Goal: Share content: Share content

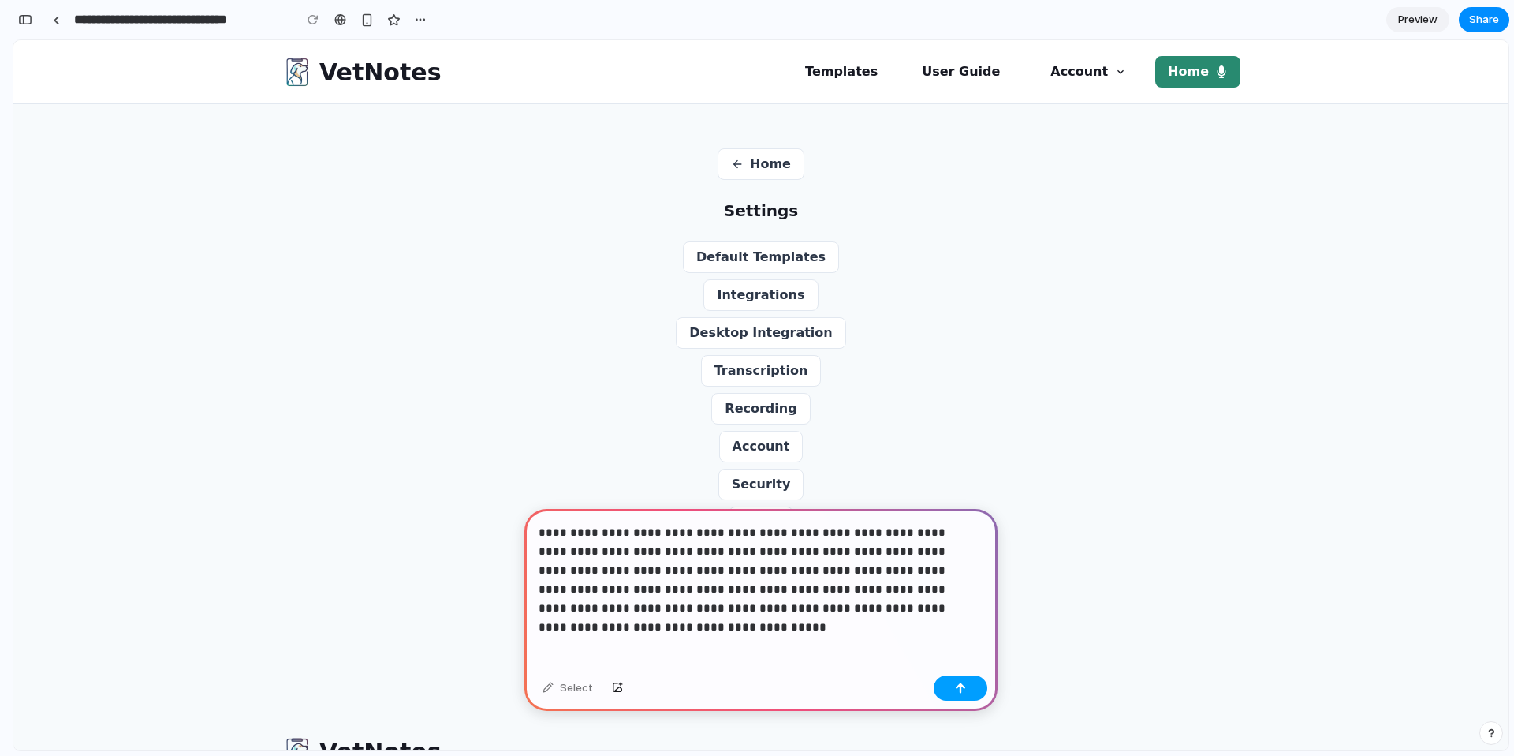
click at [956, 685] on div "button" at bounding box center [960, 687] width 11 height 11
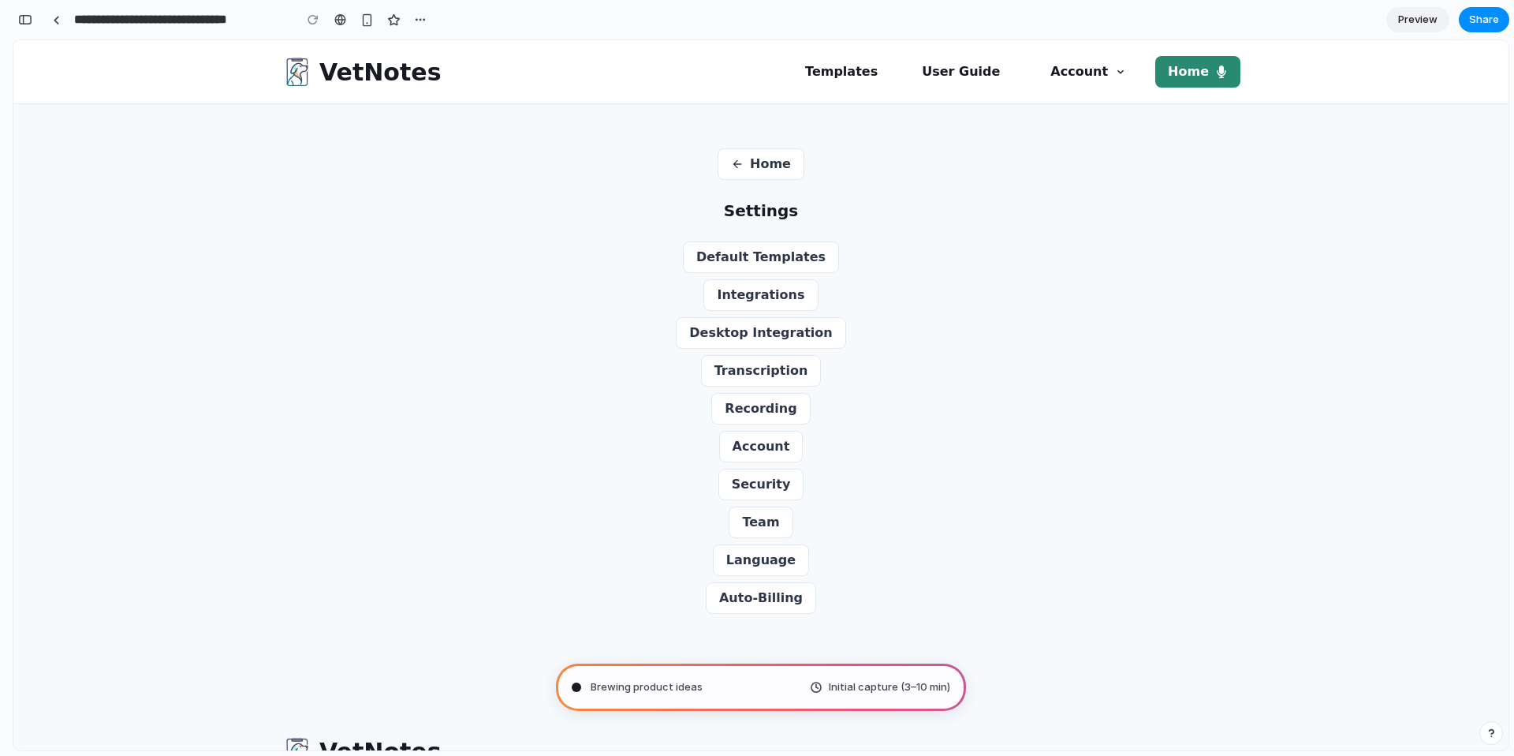
scroll to position [49, 0]
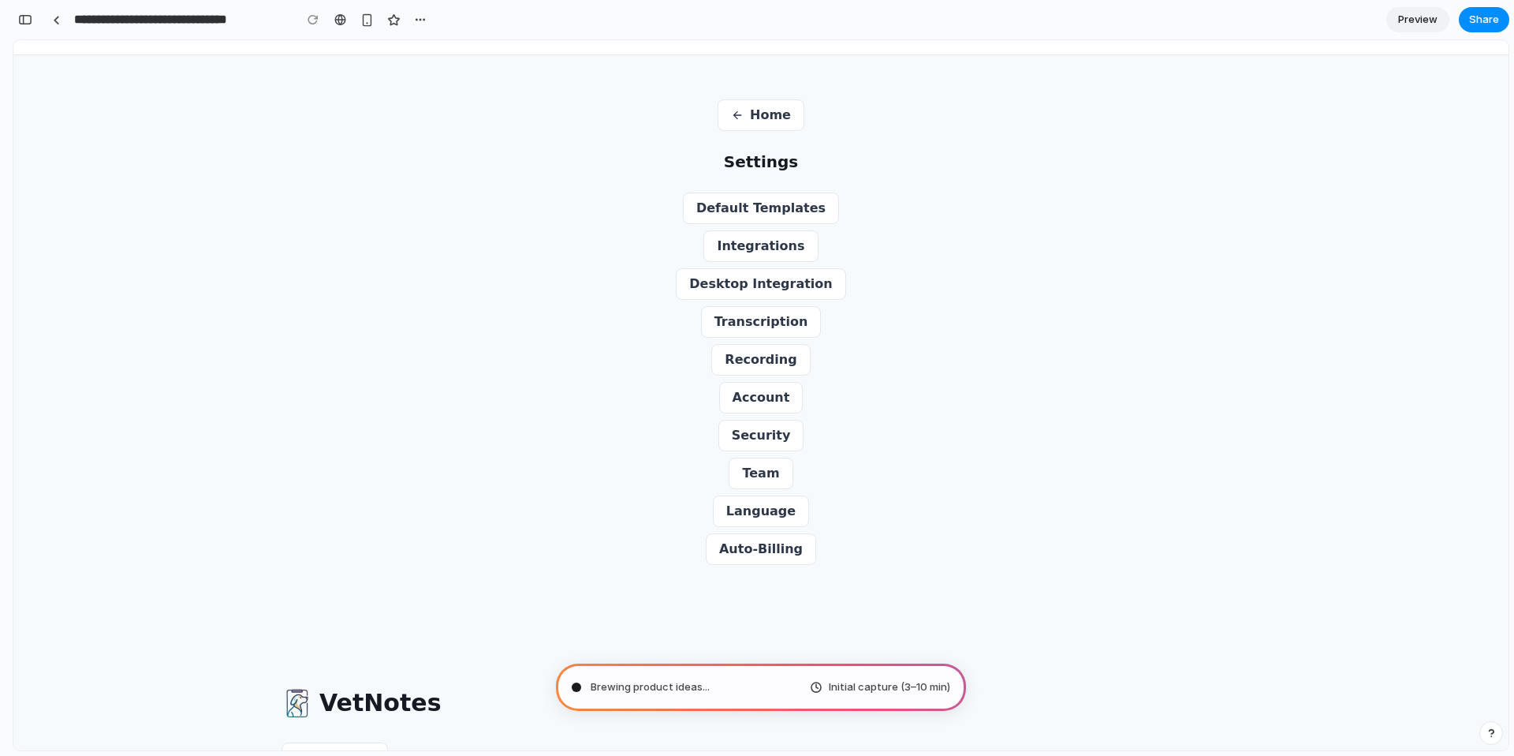
click at [931, 431] on div "Home Settings Default Templates Integrations Desktop Integration Transcription …" at bounding box center [760, 331] width 757 height 465
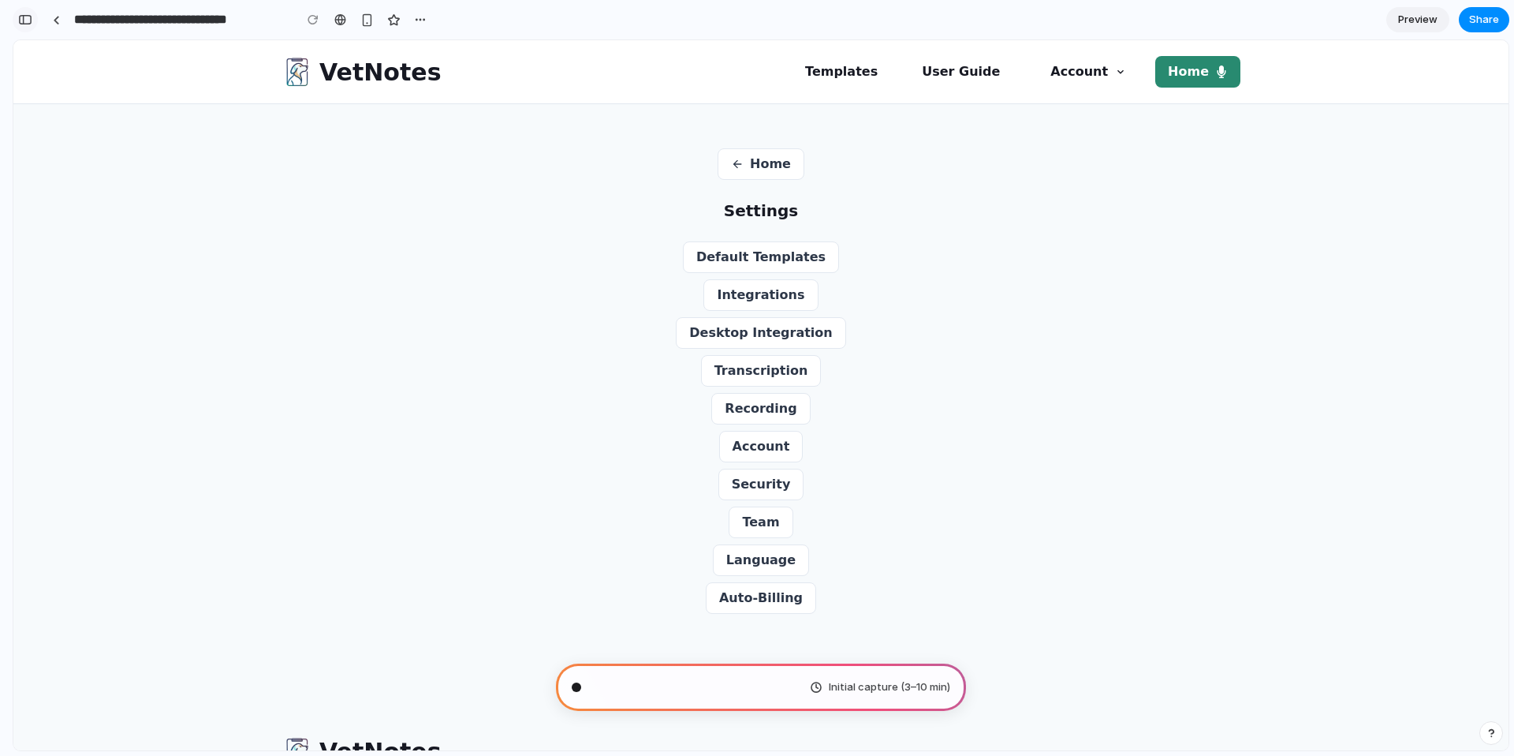
click at [30, 15] on div "button" at bounding box center [25, 19] width 14 height 11
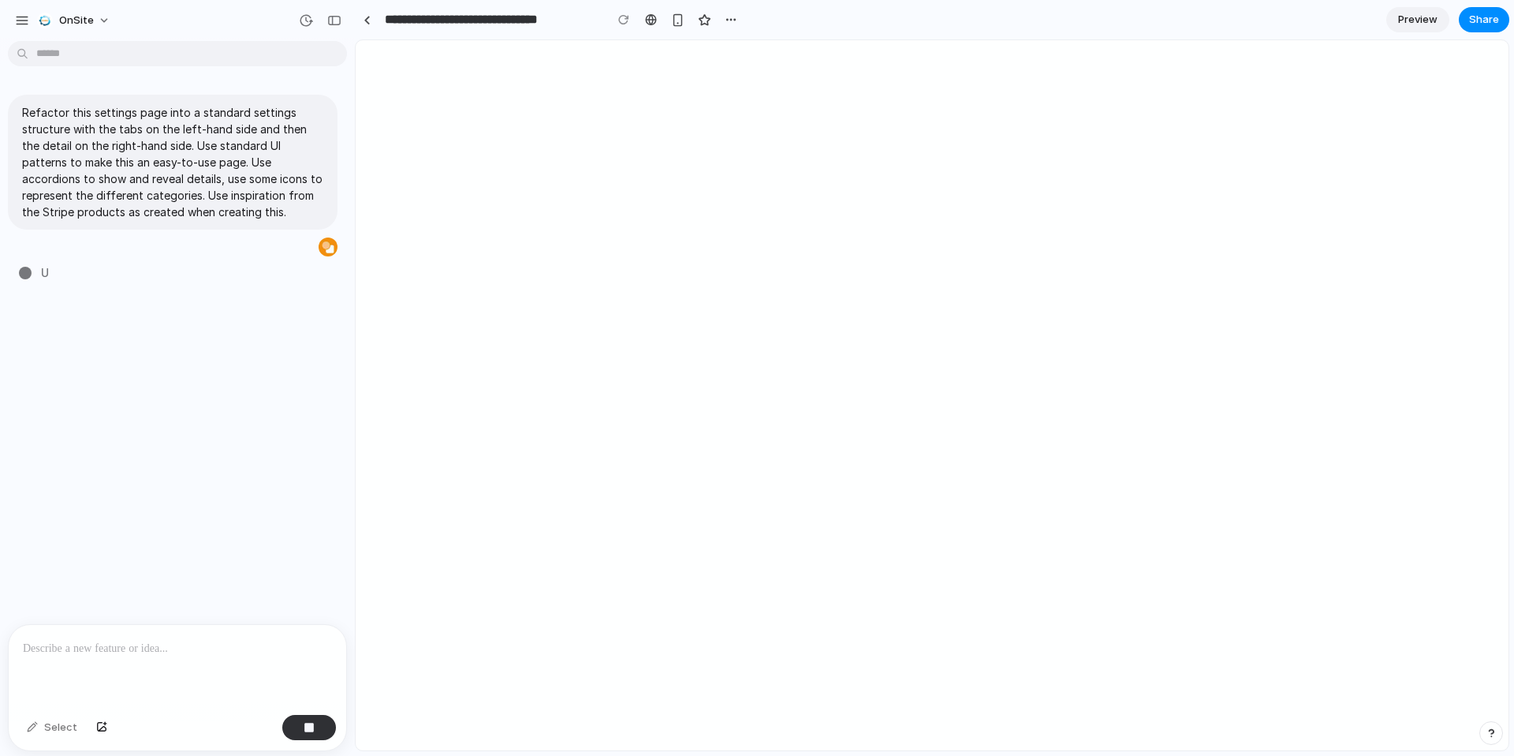
type input "**********"
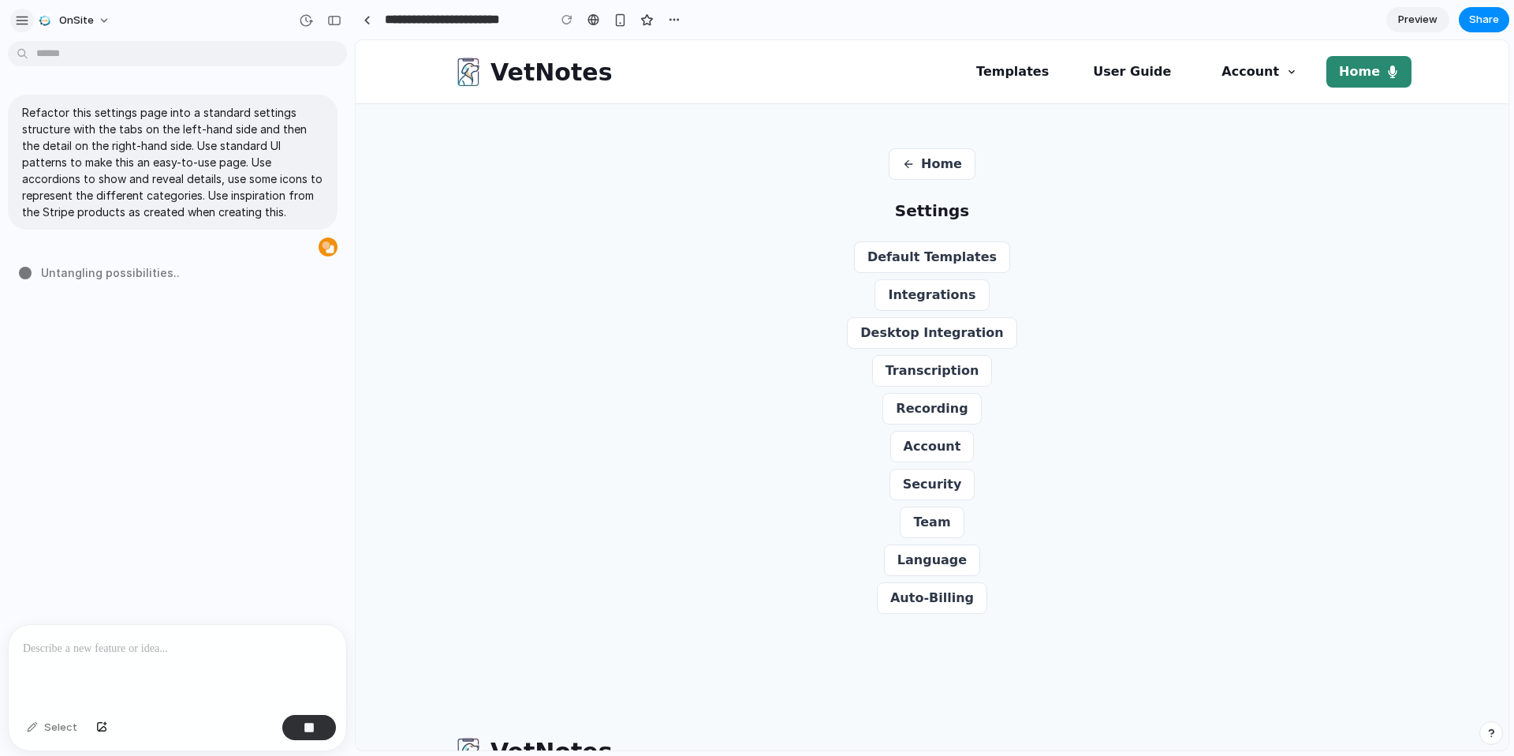
click at [23, 17] on div "button" at bounding box center [22, 20] width 14 height 14
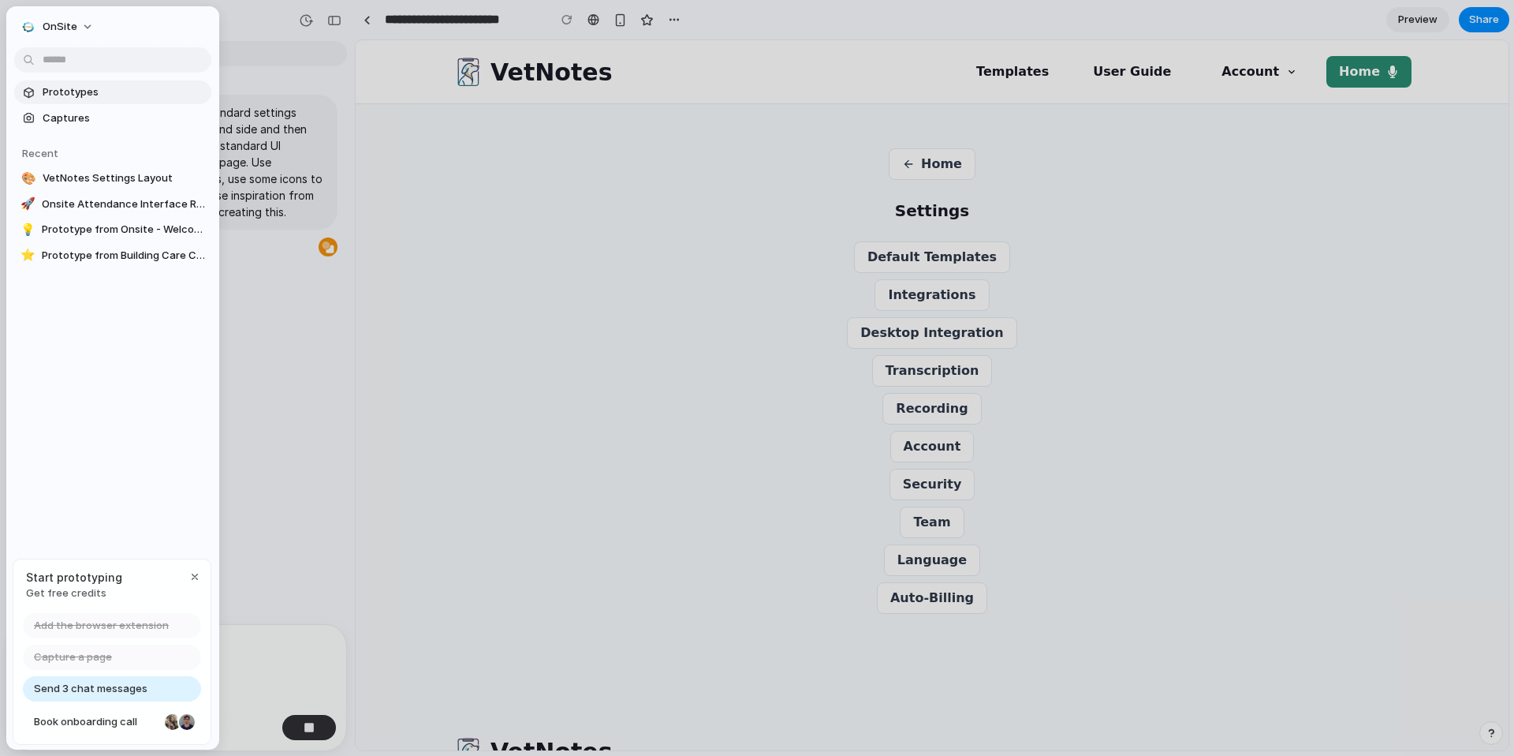
click at [73, 90] on span "Prototypes" at bounding box center [124, 92] width 162 height 16
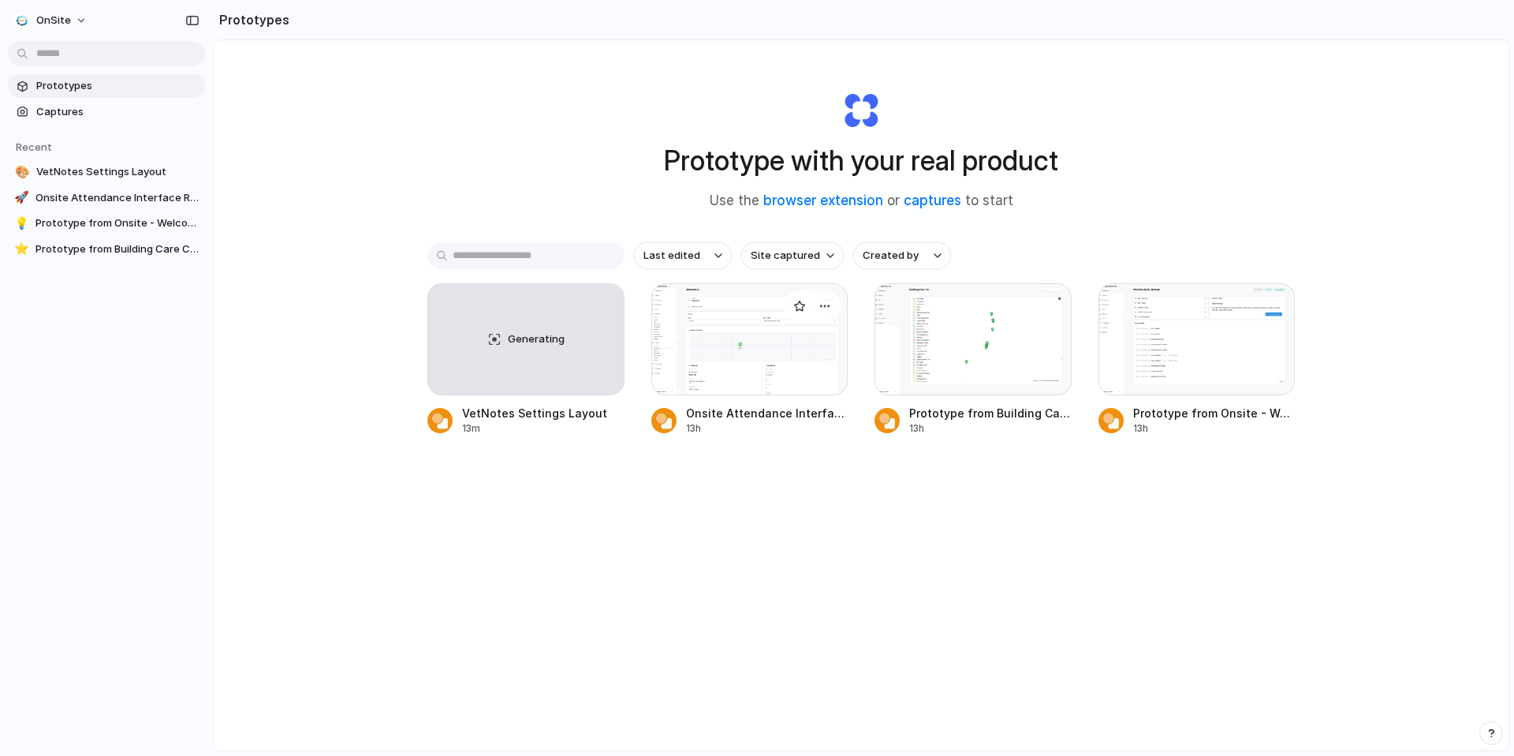
click at [757, 370] on div at bounding box center [749, 339] width 197 height 112
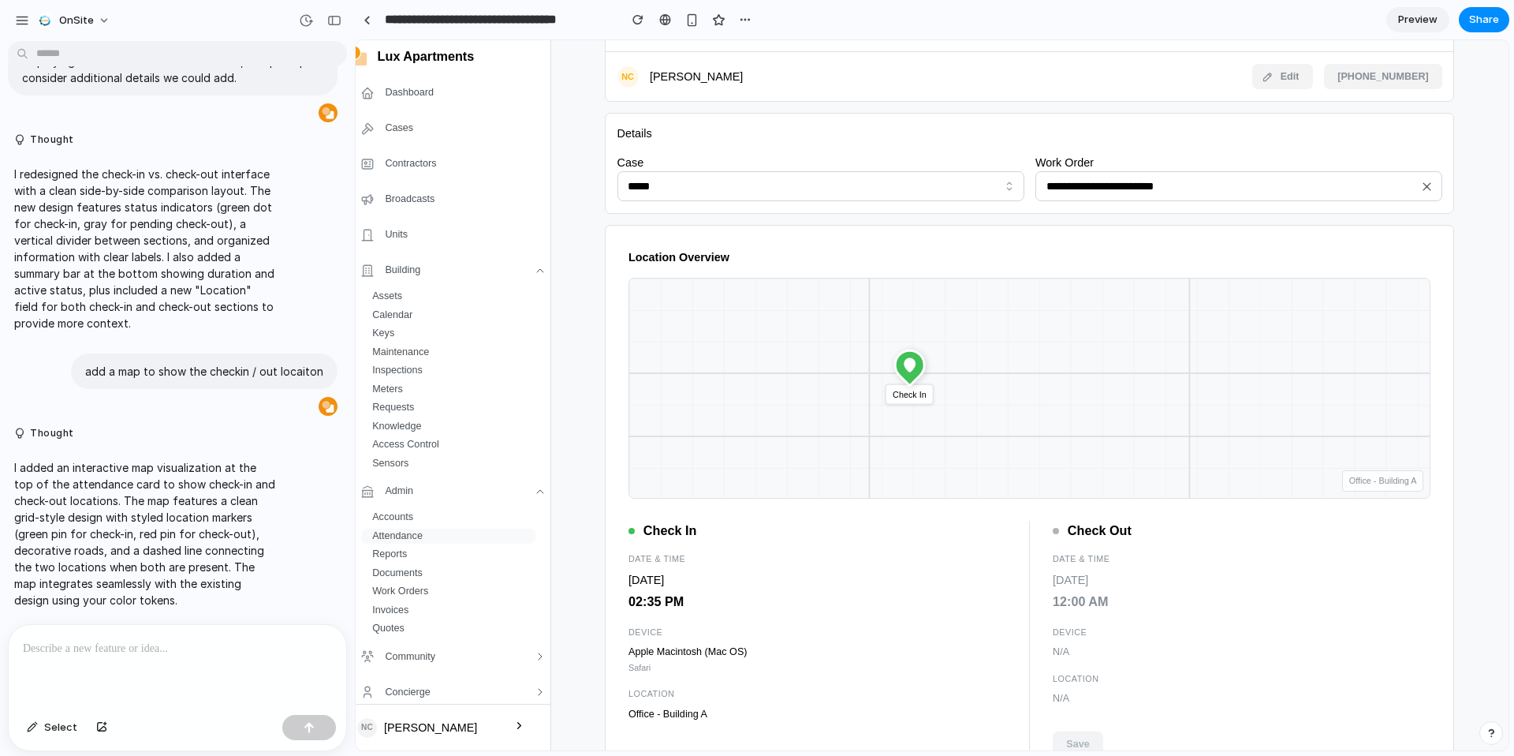
scroll to position [166, 0]
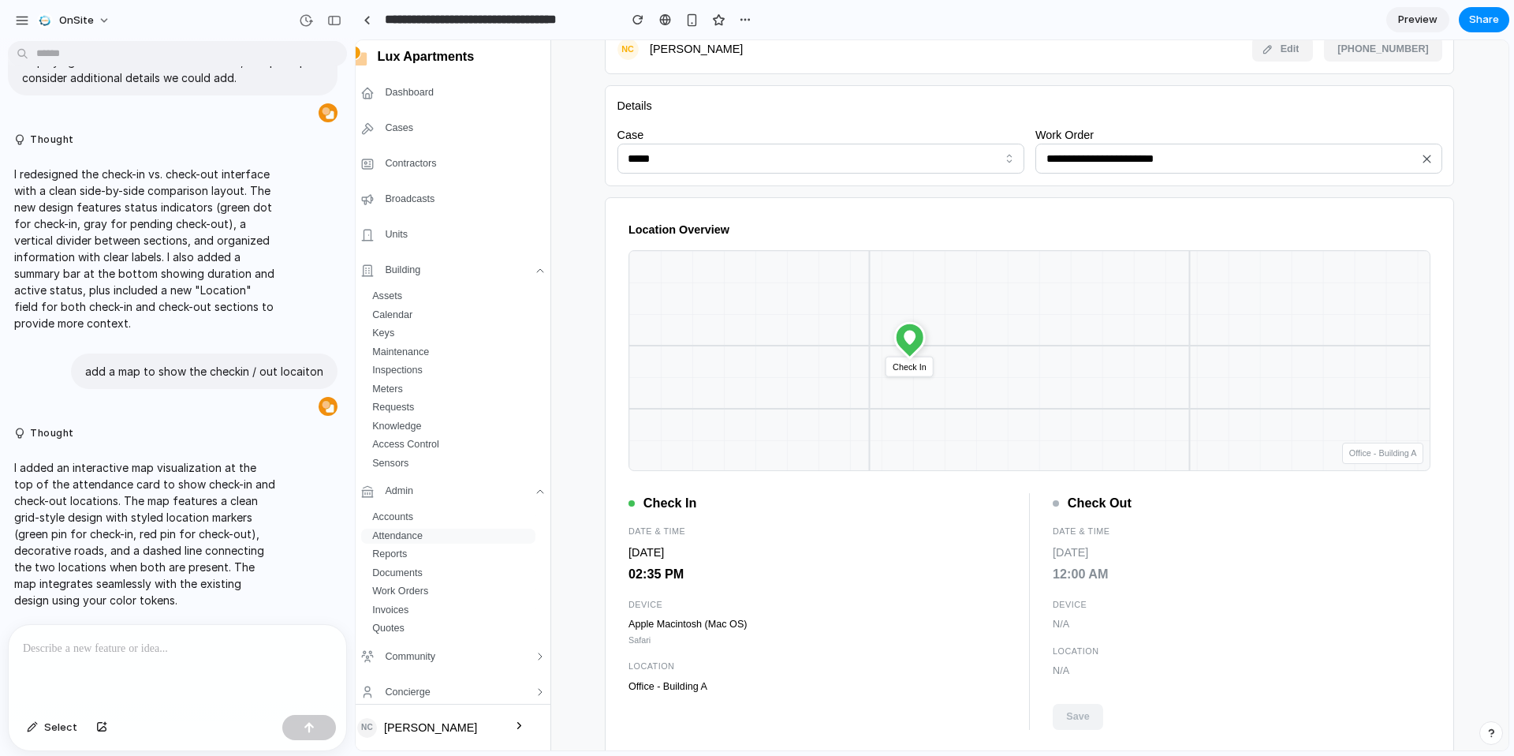
click at [1232, 180] on div "**********" at bounding box center [1029, 135] width 849 height 101
click at [1229, 172] on div "**********" at bounding box center [1029, 135] width 849 height 101
click at [951, 151] on input "*****" at bounding box center [820, 159] width 407 height 30
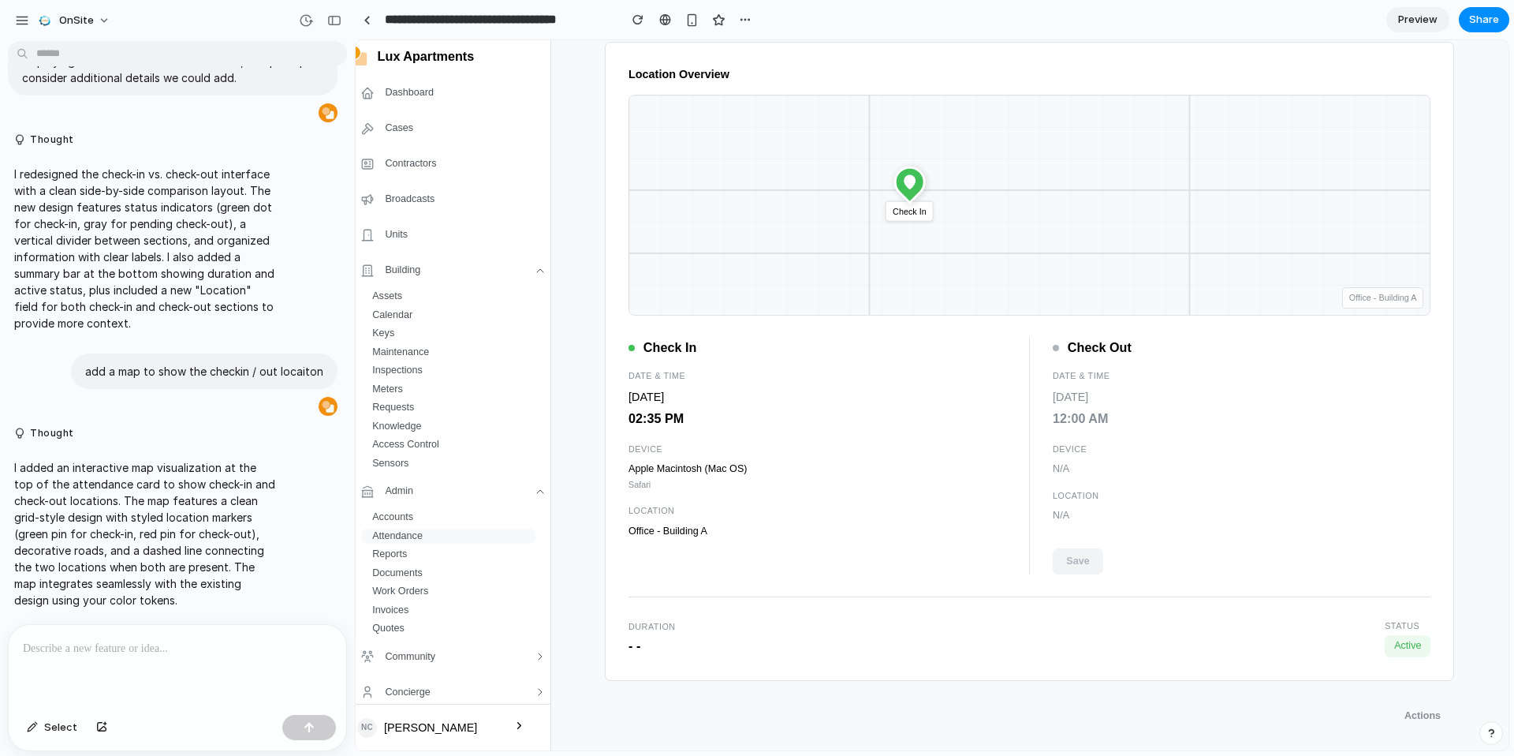
scroll to position [343, 0]
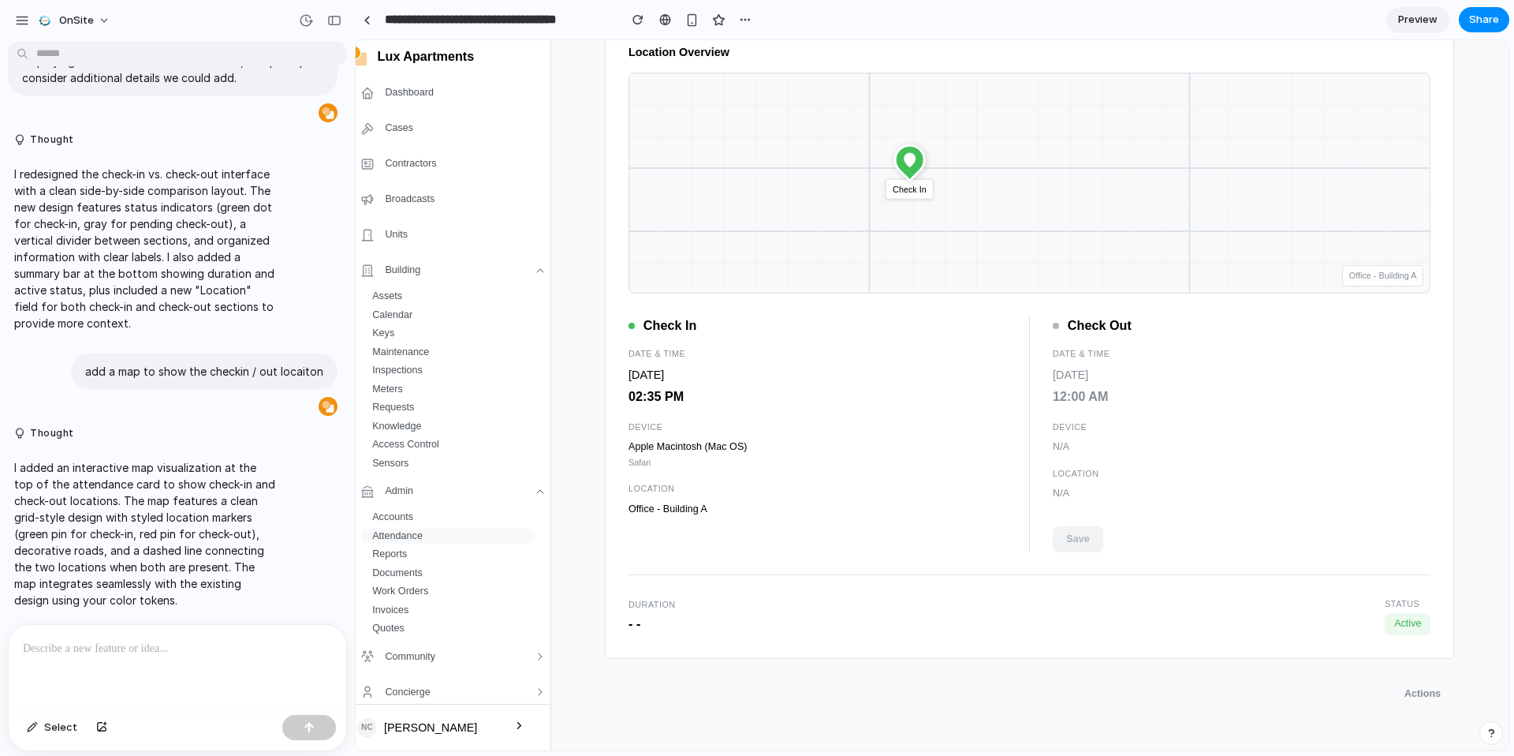
click at [1079, 552] on div "Location Overview Check In Office - Building A Check In Date & Time 30 Sep 2025…" at bounding box center [1029, 339] width 849 height 639
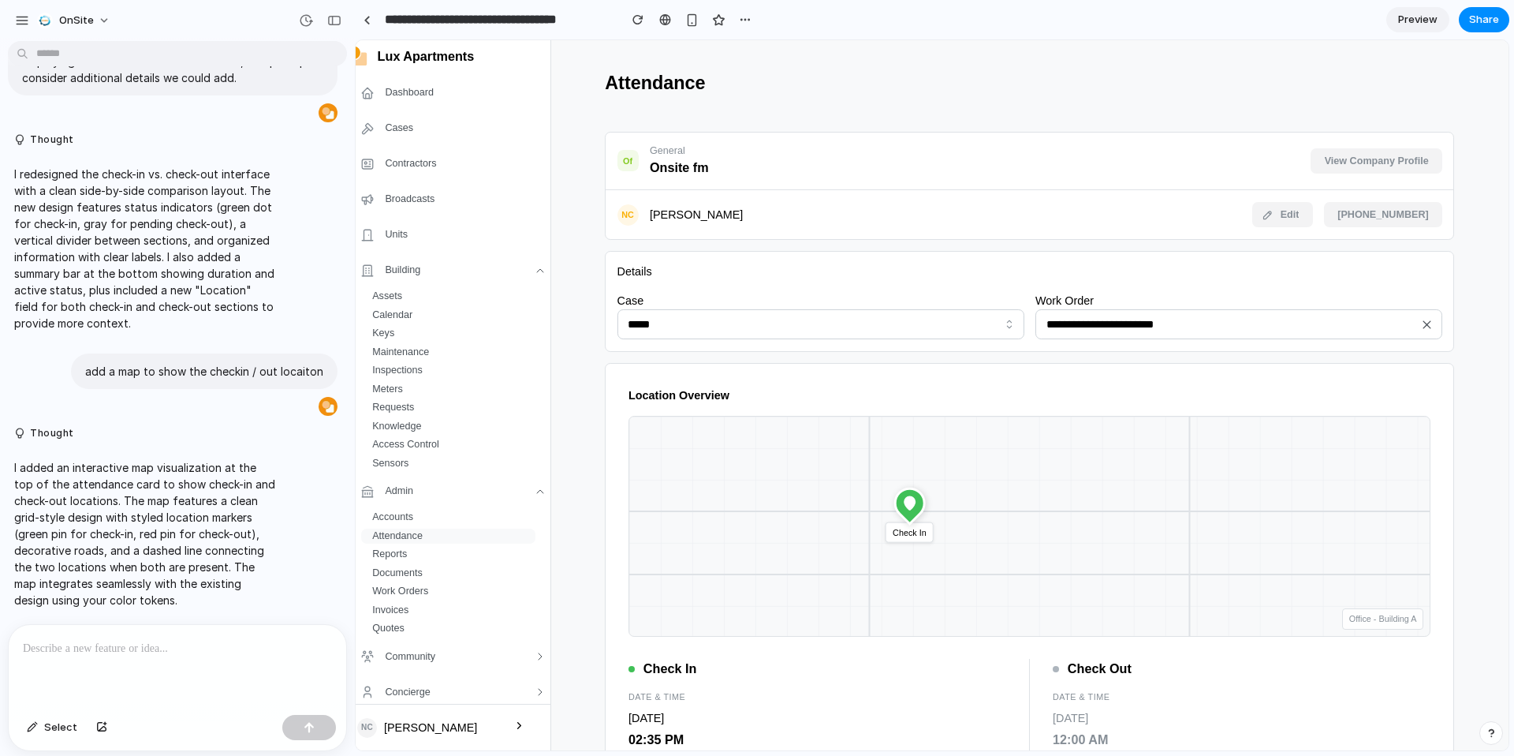
click at [1360, 162] on span "View Company Profile" at bounding box center [1377, 161] width 104 height 24
click at [1243, 222] on div "NC Nathan Croxton Edit +61490091887" at bounding box center [1029, 214] width 825 height 25
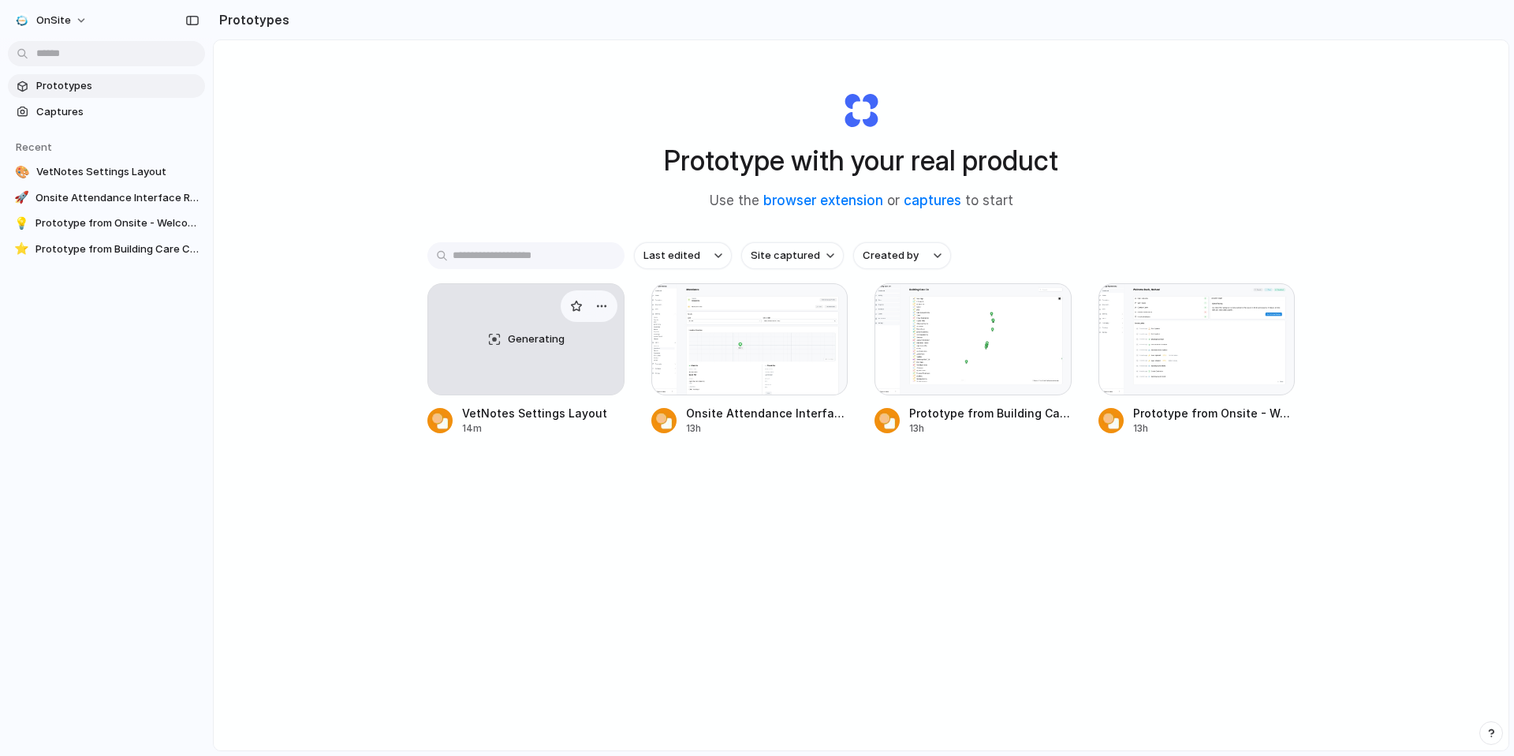
click at [517, 350] on div "Generating" at bounding box center [526, 339] width 196 height 110
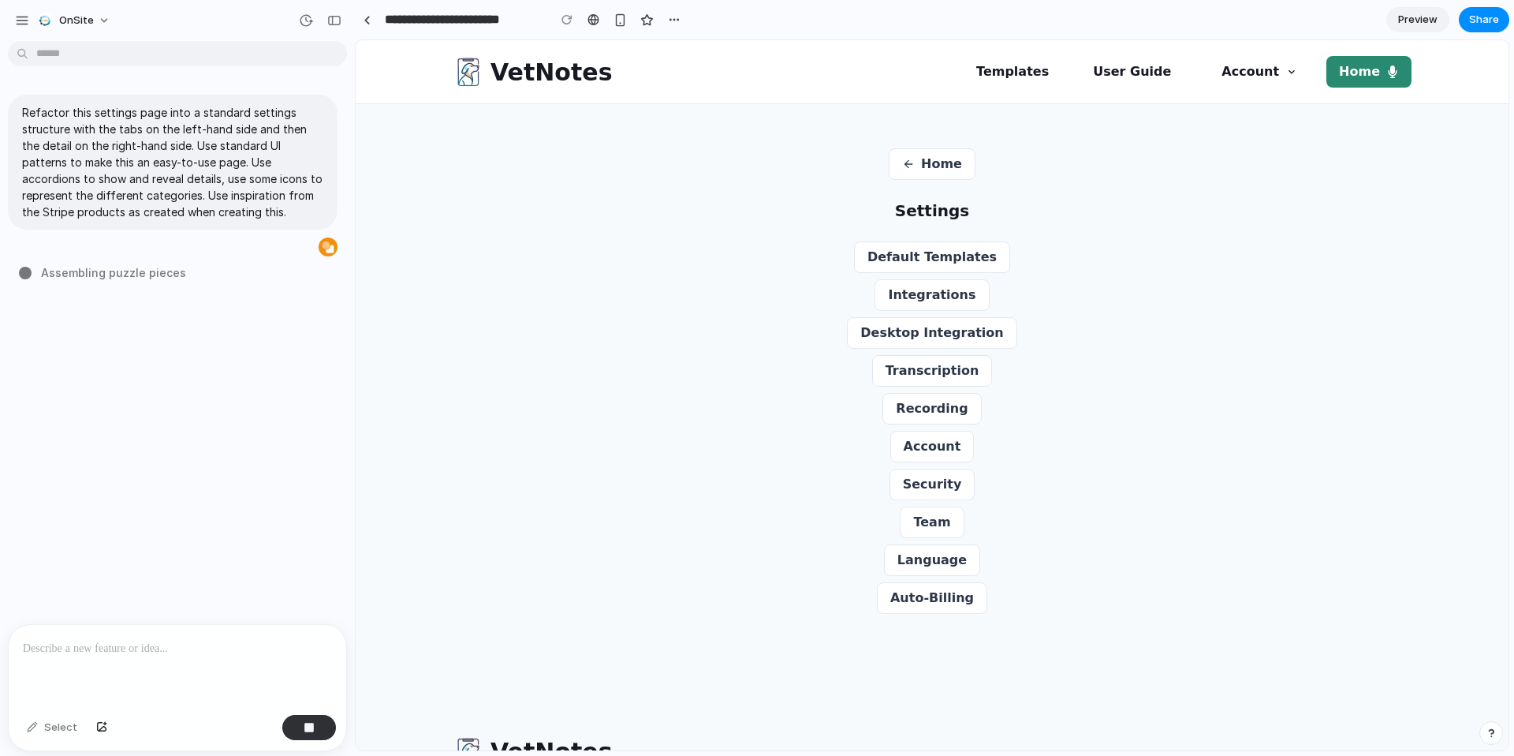
click at [603, 247] on div "Home Settings Default Templates Integrations Desktop Integration Transcription …" at bounding box center [932, 380] width 757 height 465
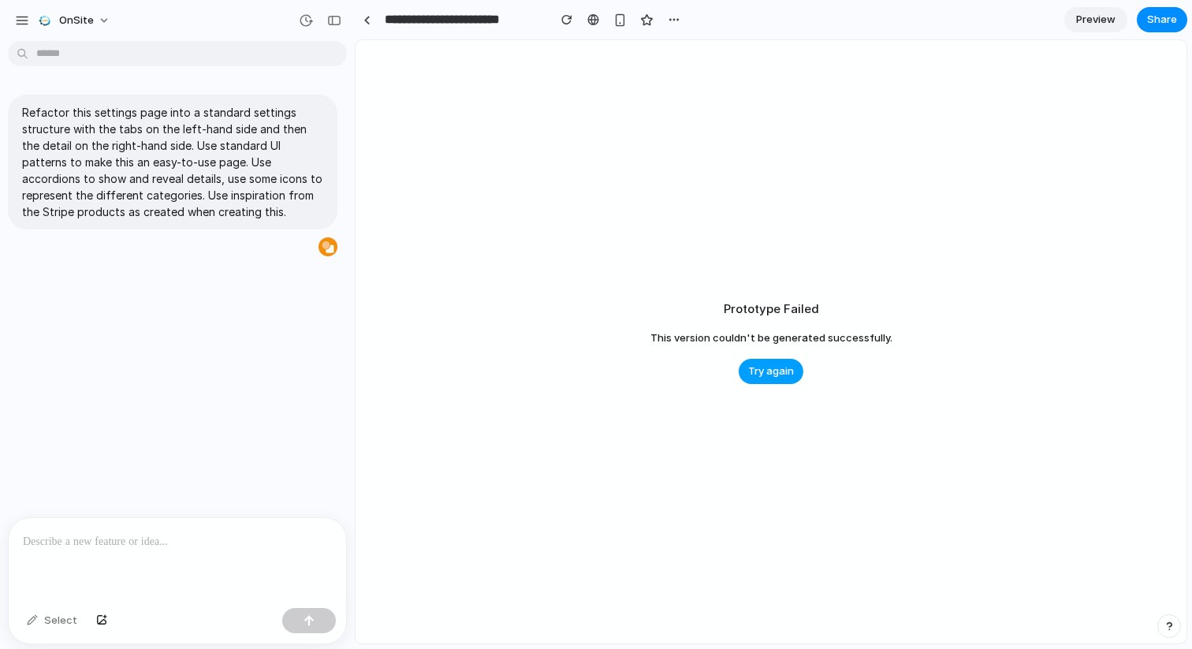
click at [748, 367] on button "Try again" at bounding box center [771, 371] width 65 height 25
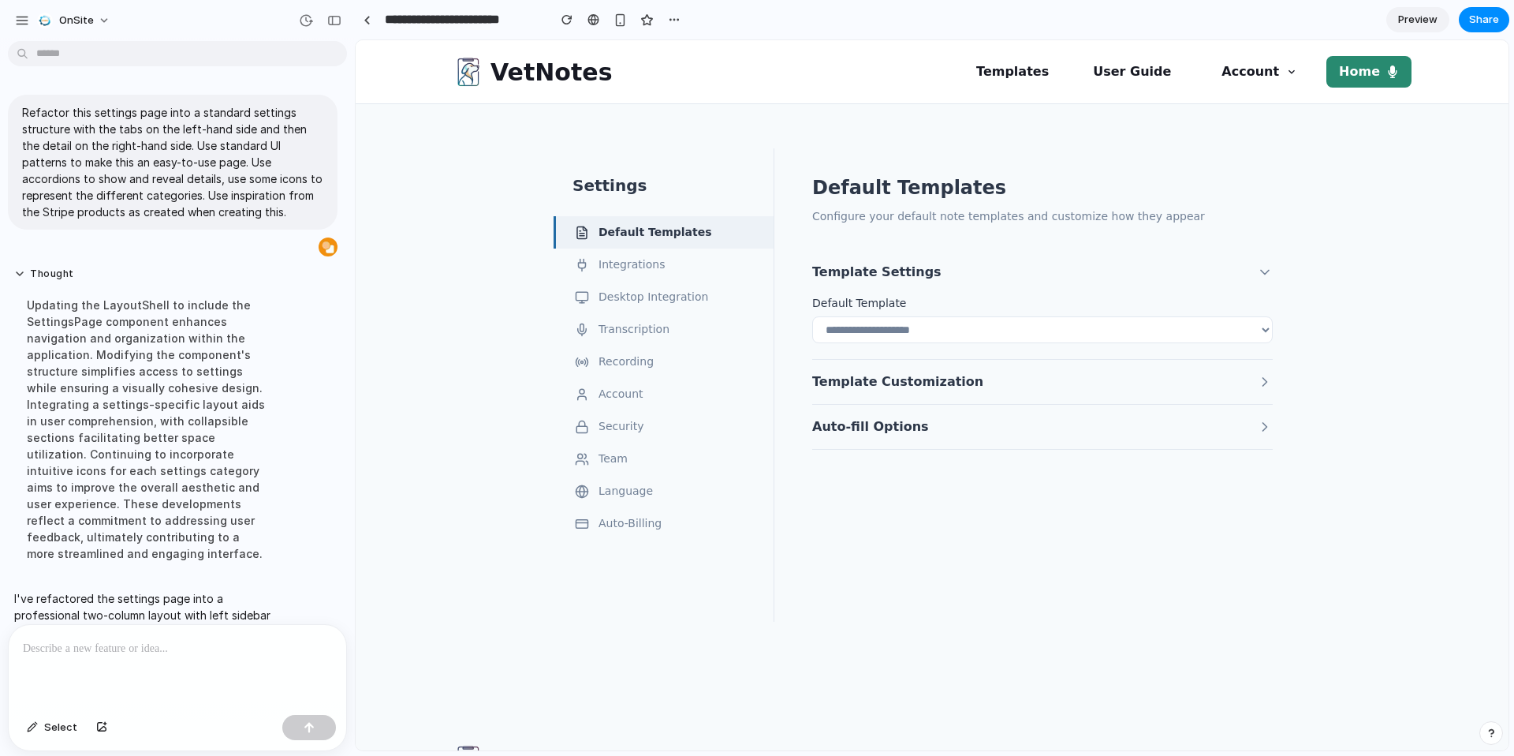
scroll to position [204, 0]
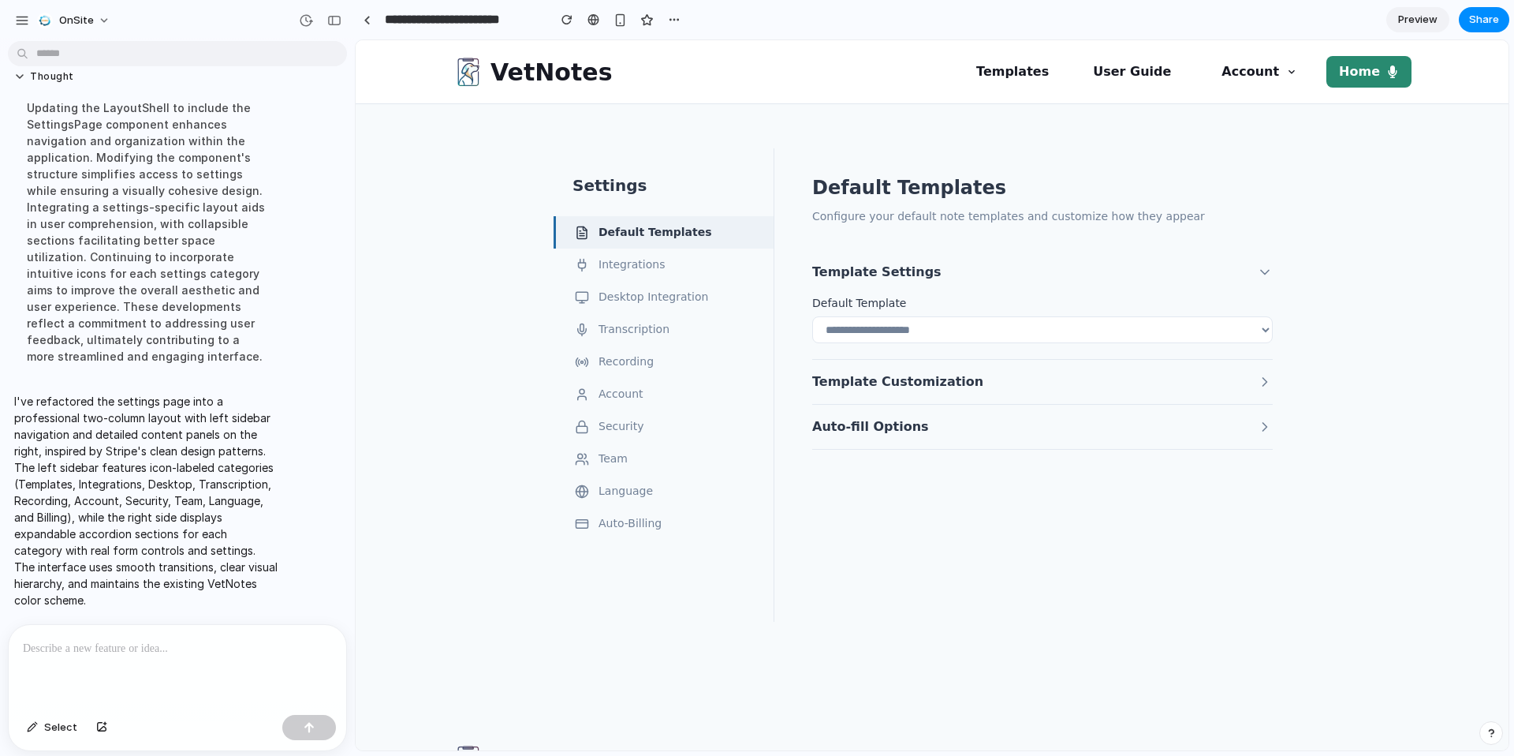
click at [347, 23] on div "OnSite" at bounding box center [177, 19] width 355 height 38
click at [339, 22] on div "button" at bounding box center [334, 20] width 14 height 11
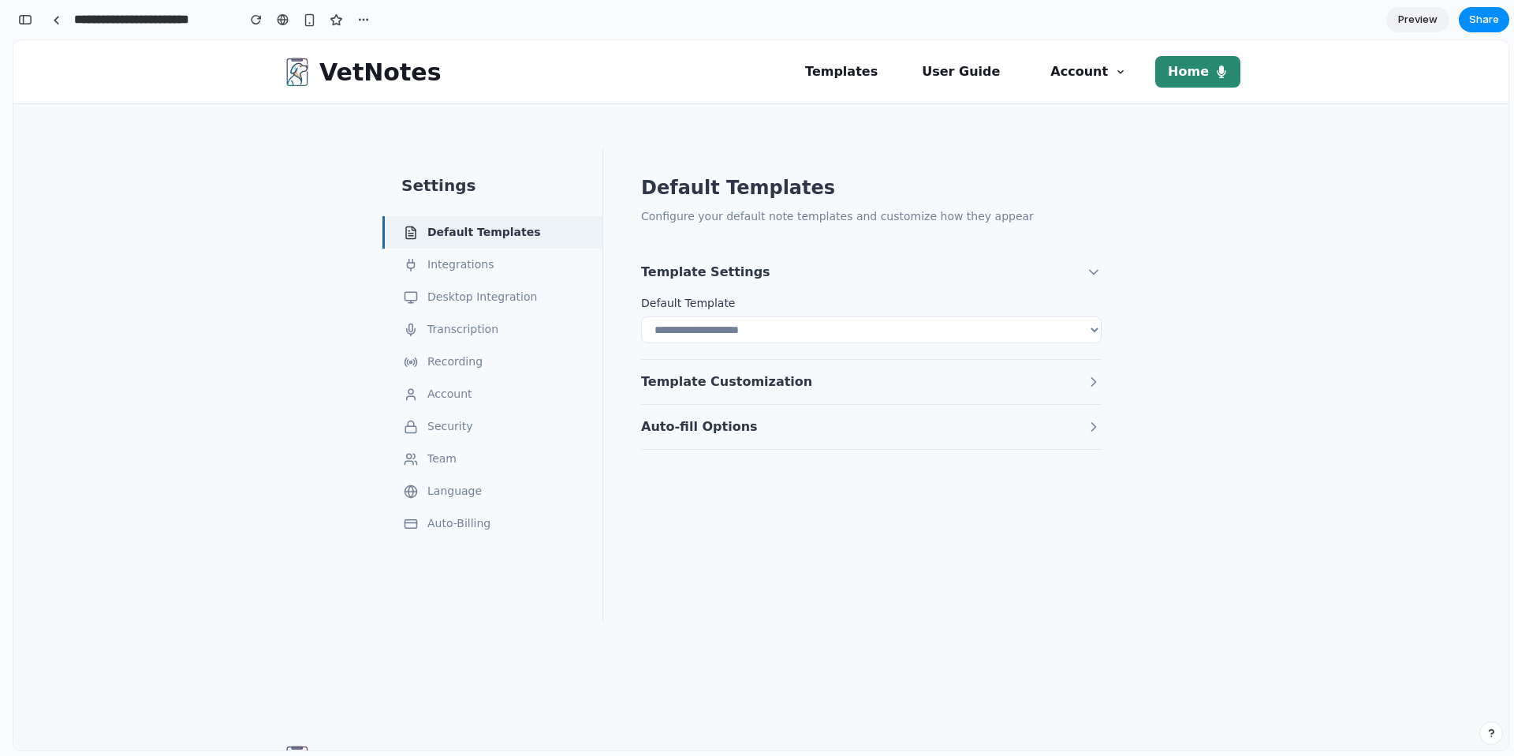
scroll to position [403, 0]
click at [461, 259] on button "Integrations" at bounding box center [492, 264] width 220 height 32
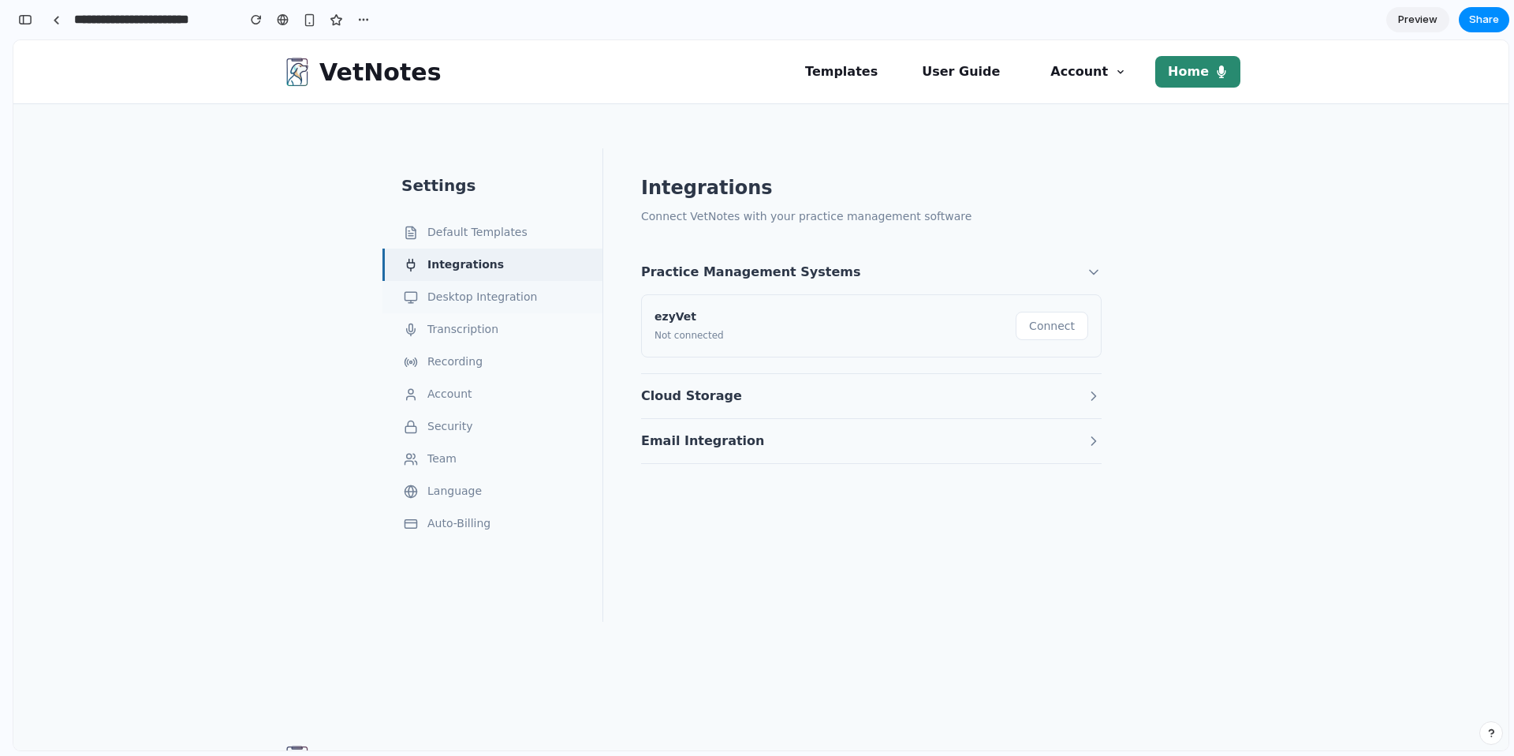
click at [450, 305] on button "Desktop Integration" at bounding box center [492, 297] width 220 height 32
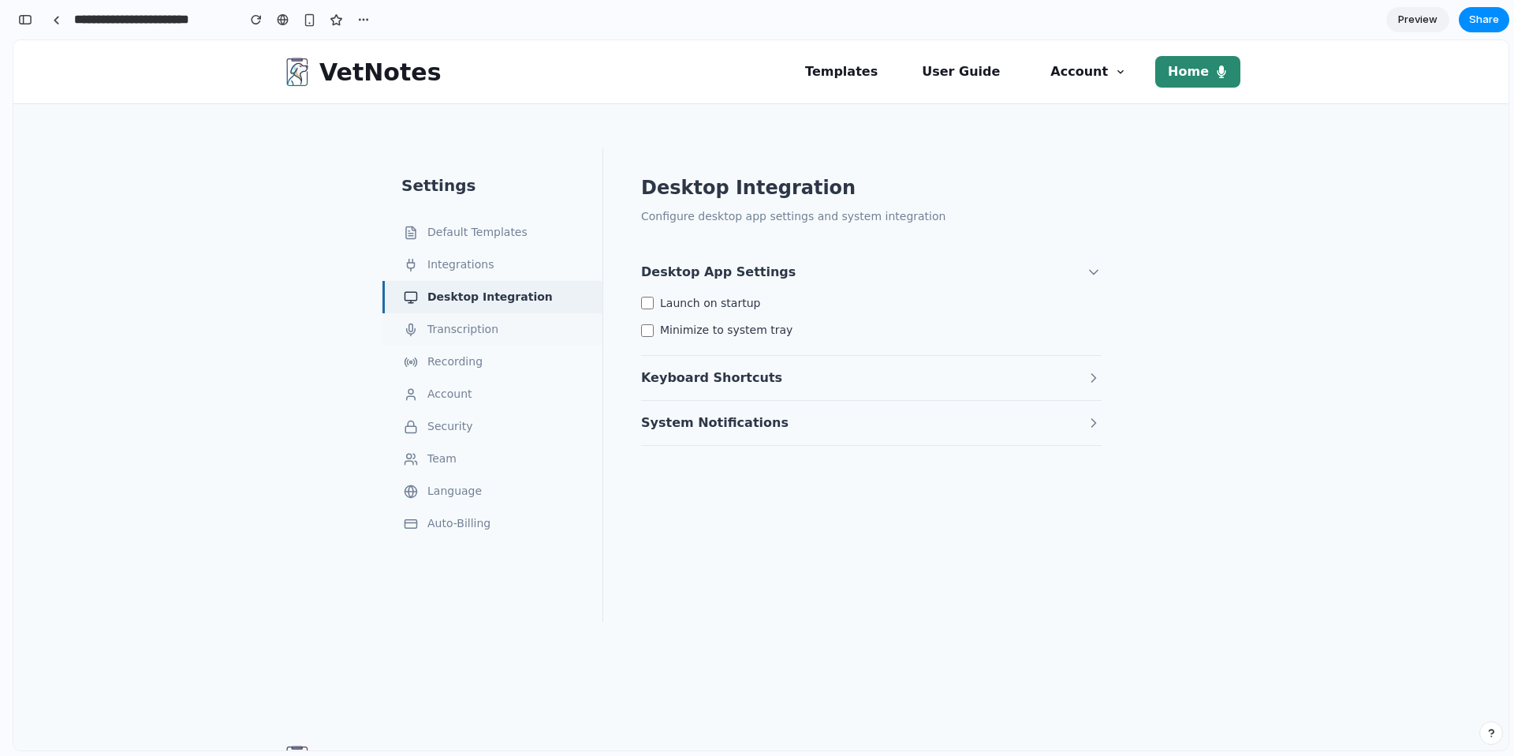
click at [451, 324] on button "Transcription" at bounding box center [492, 329] width 220 height 32
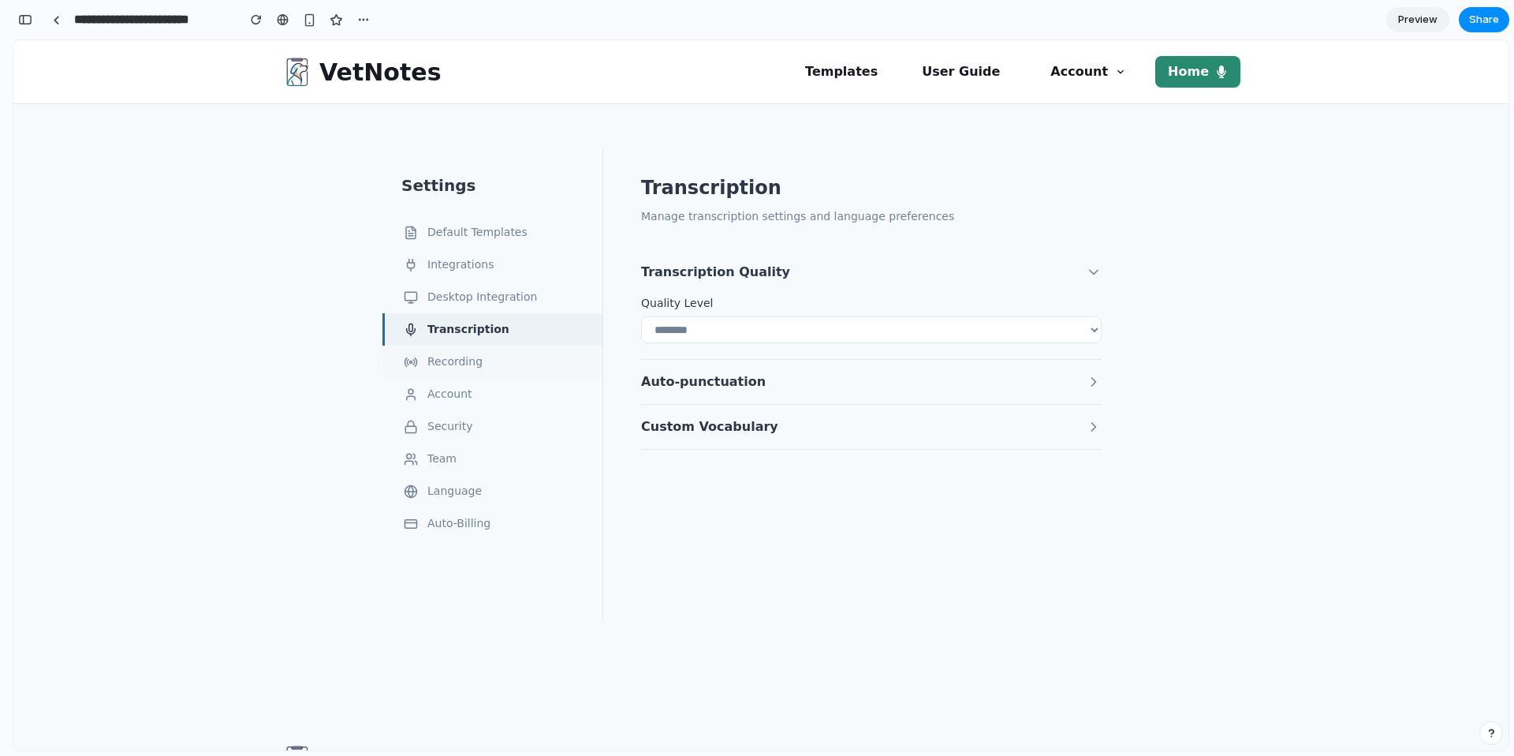
click at [450, 368] on button "Recording" at bounding box center [492, 361] width 220 height 32
click at [449, 400] on button "Account" at bounding box center [492, 394] width 220 height 32
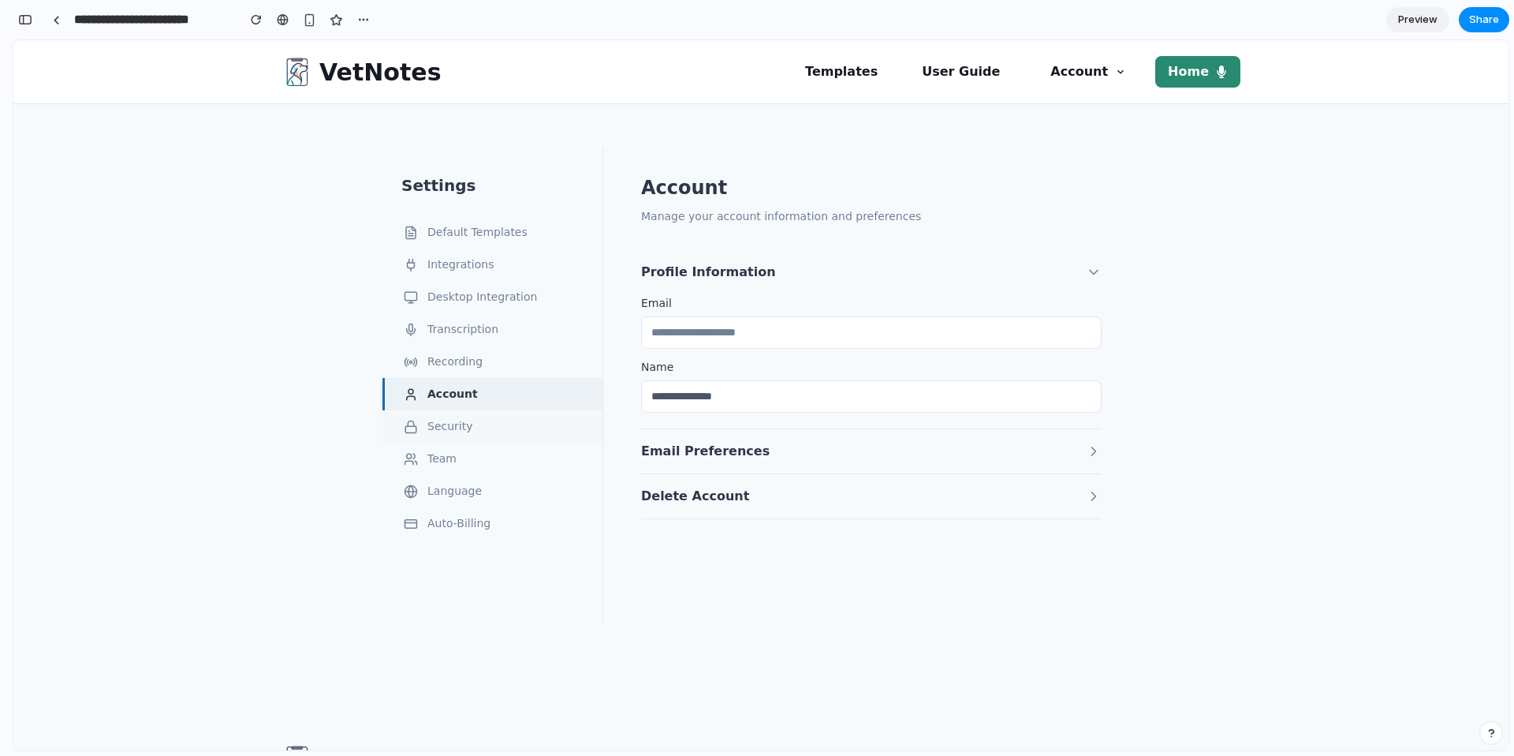
click at [442, 435] on button "Security" at bounding box center [492, 426] width 220 height 32
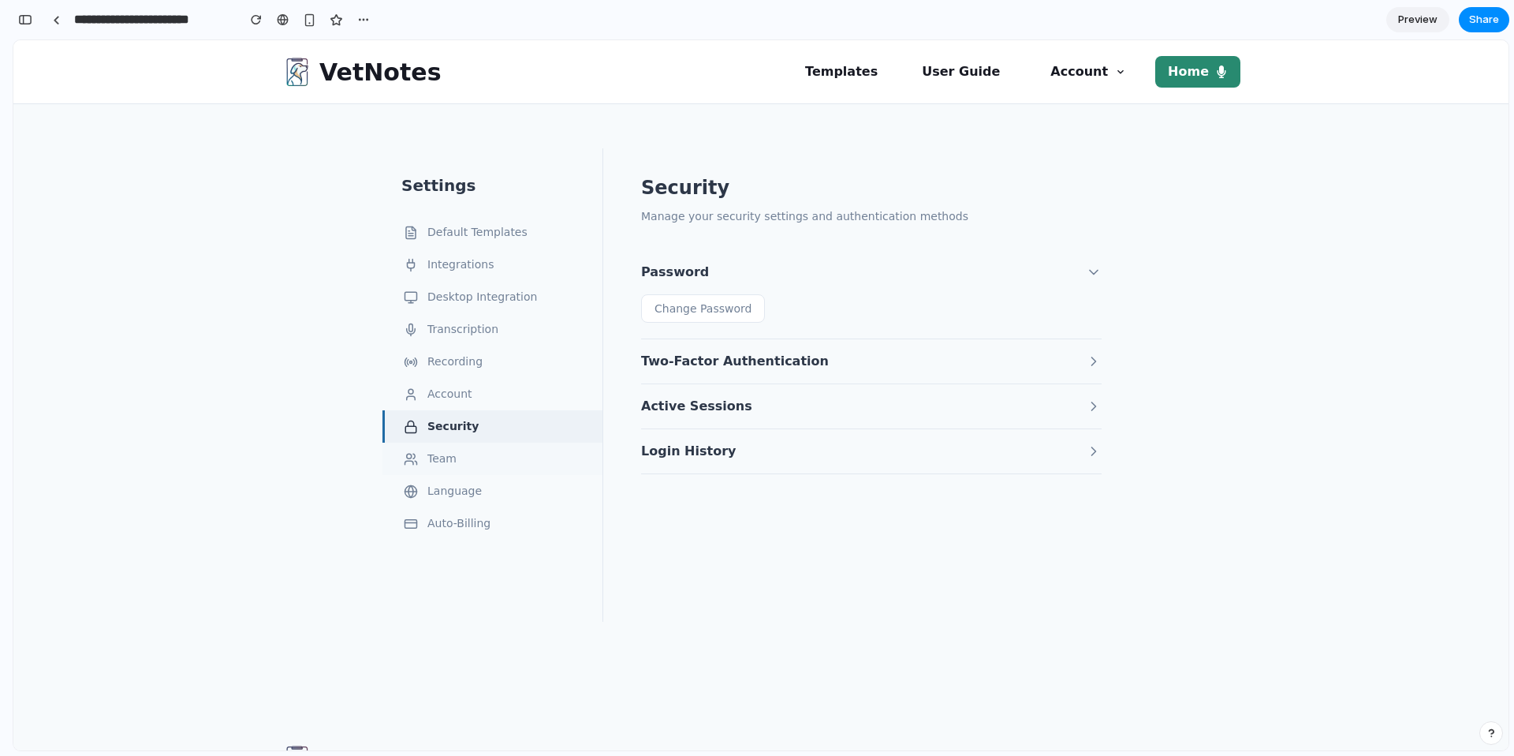
click at [439, 468] on button "Team" at bounding box center [492, 458] width 220 height 32
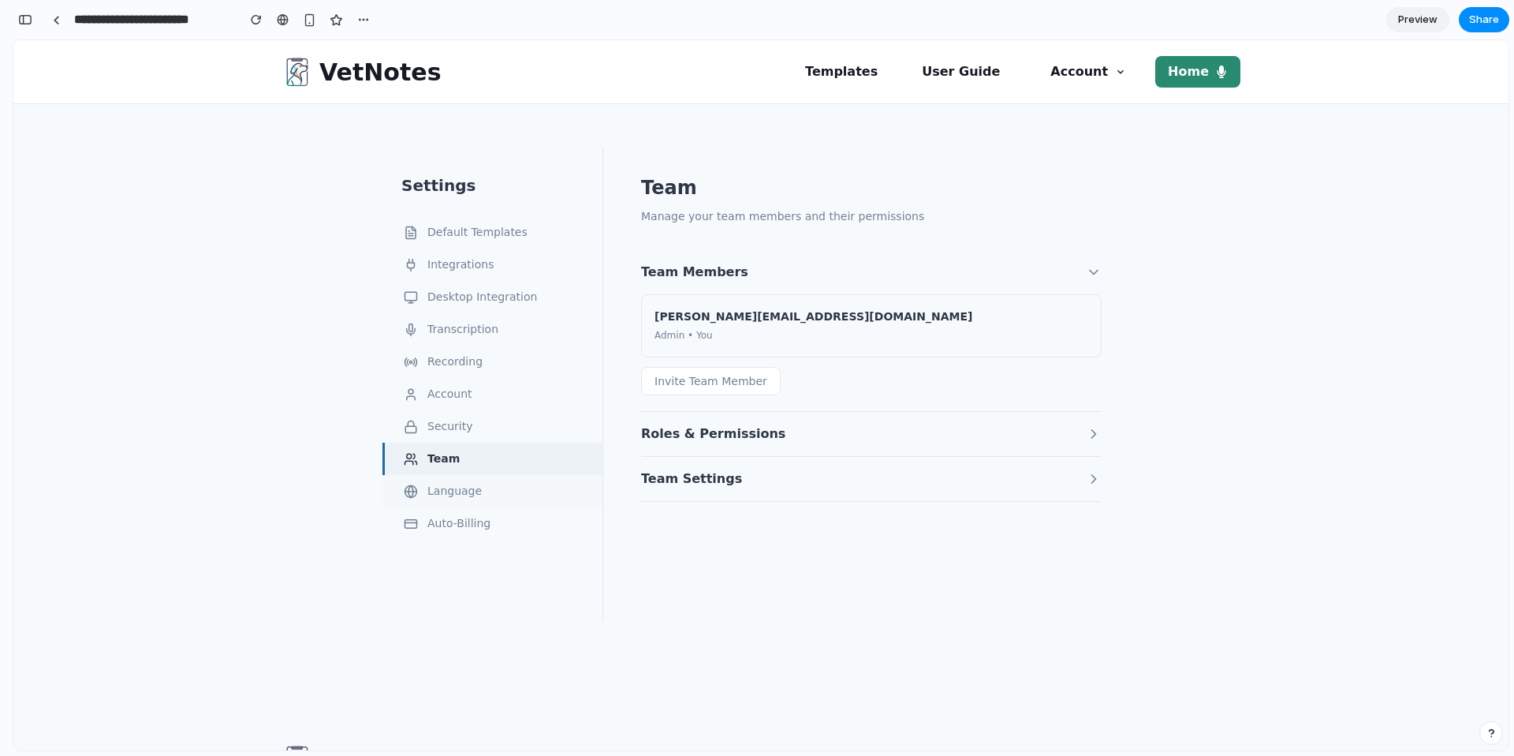
click at [435, 501] on button "Language" at bounding box center [492, 491] width 220 height 32
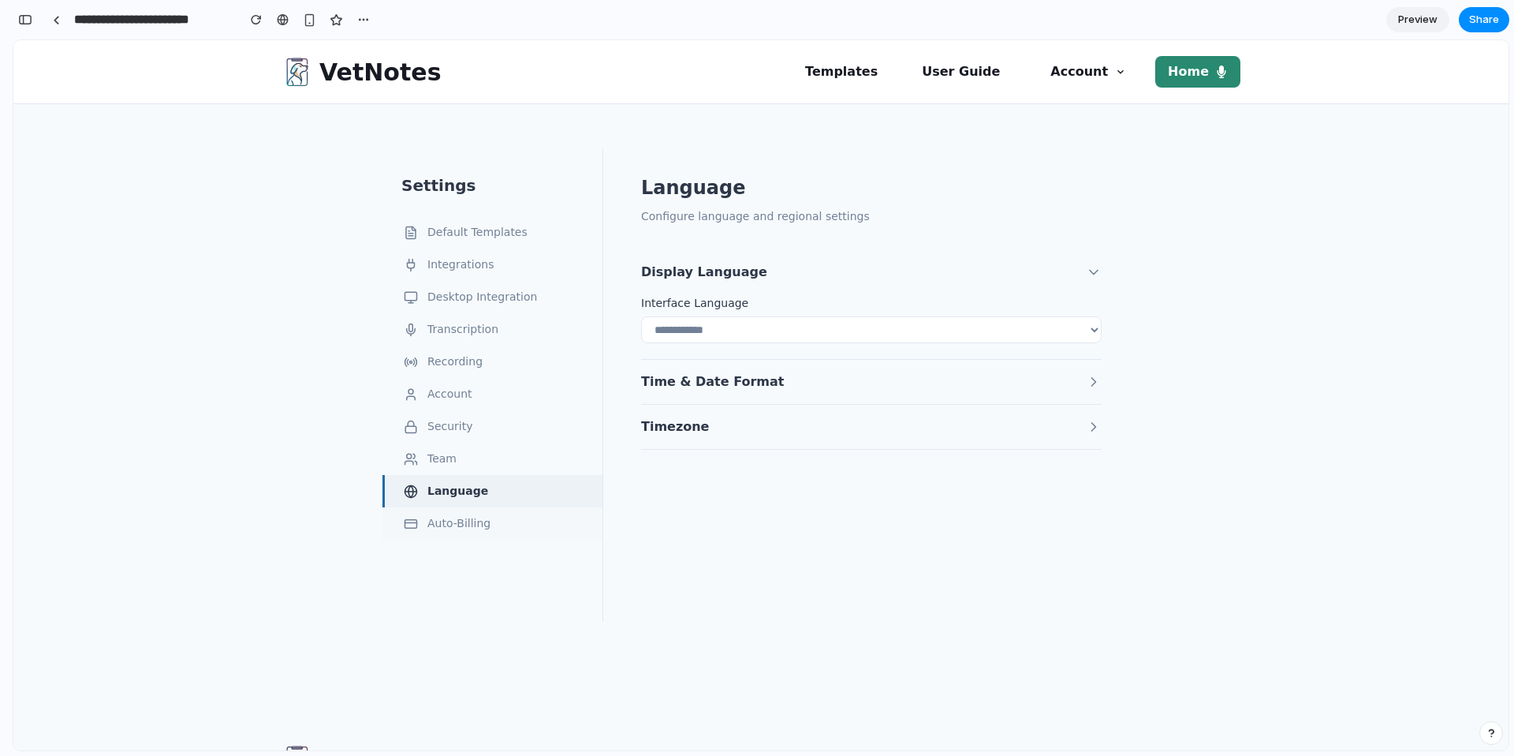
click at [432, 532] on button "Auto-Billing" at bounding box center [492, 523] width 220 height 32
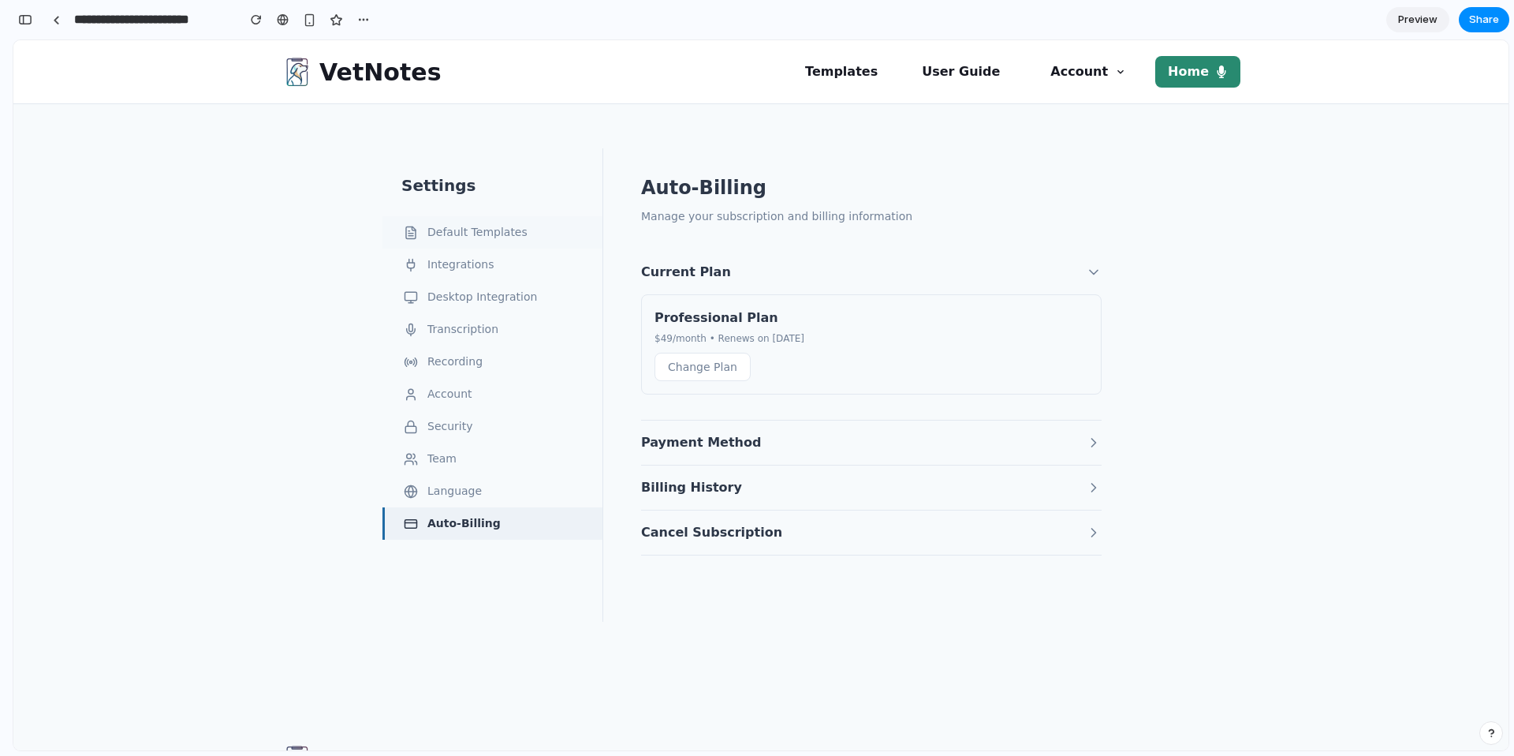
click at [479, 222] on button "Default Templates" at bounding box center [492, 232] width 220 height 32
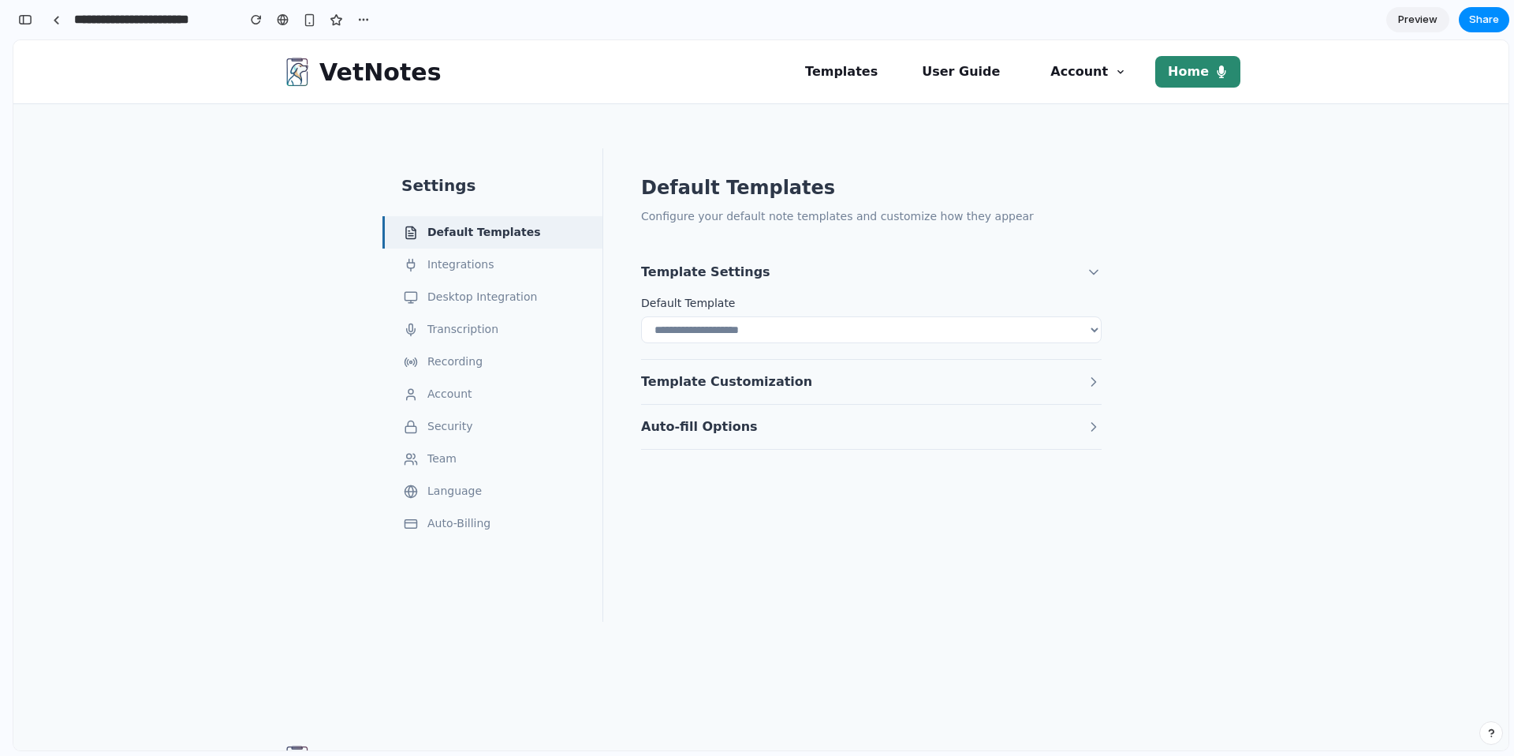
click at [756, 368] on button "Template Customization" at bounding box center [871, 382] width 461 height 44
click at [722, 450] on button "Auto-fill Options" at bounding box center [871, 460] width 461 height 44
click at [487, 285] on button "Desktop Integration" at bounding box center [492, 297] width 220 height 32
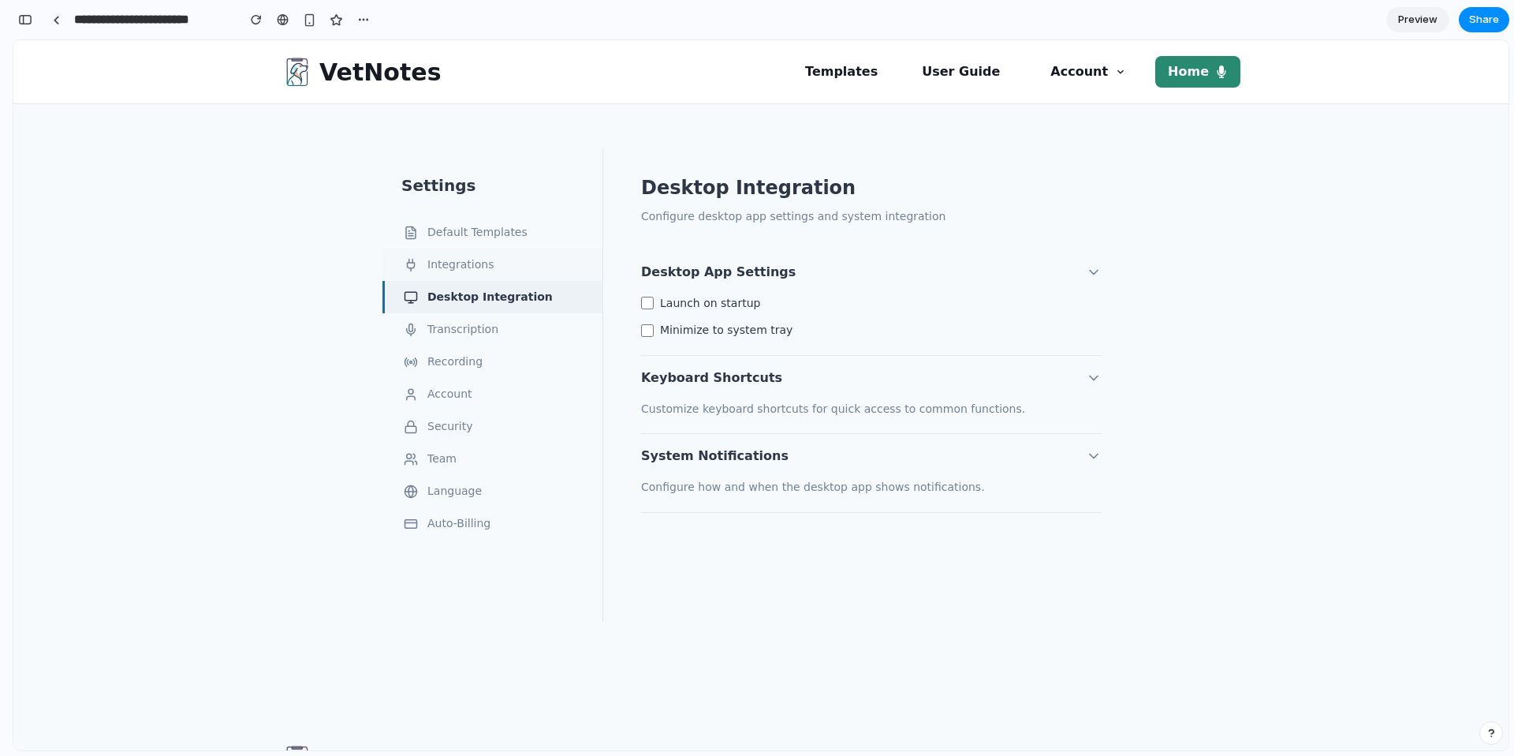
click at [475, 273] on button "Integrations" at bounding box center [492, 264] width 220 height 32
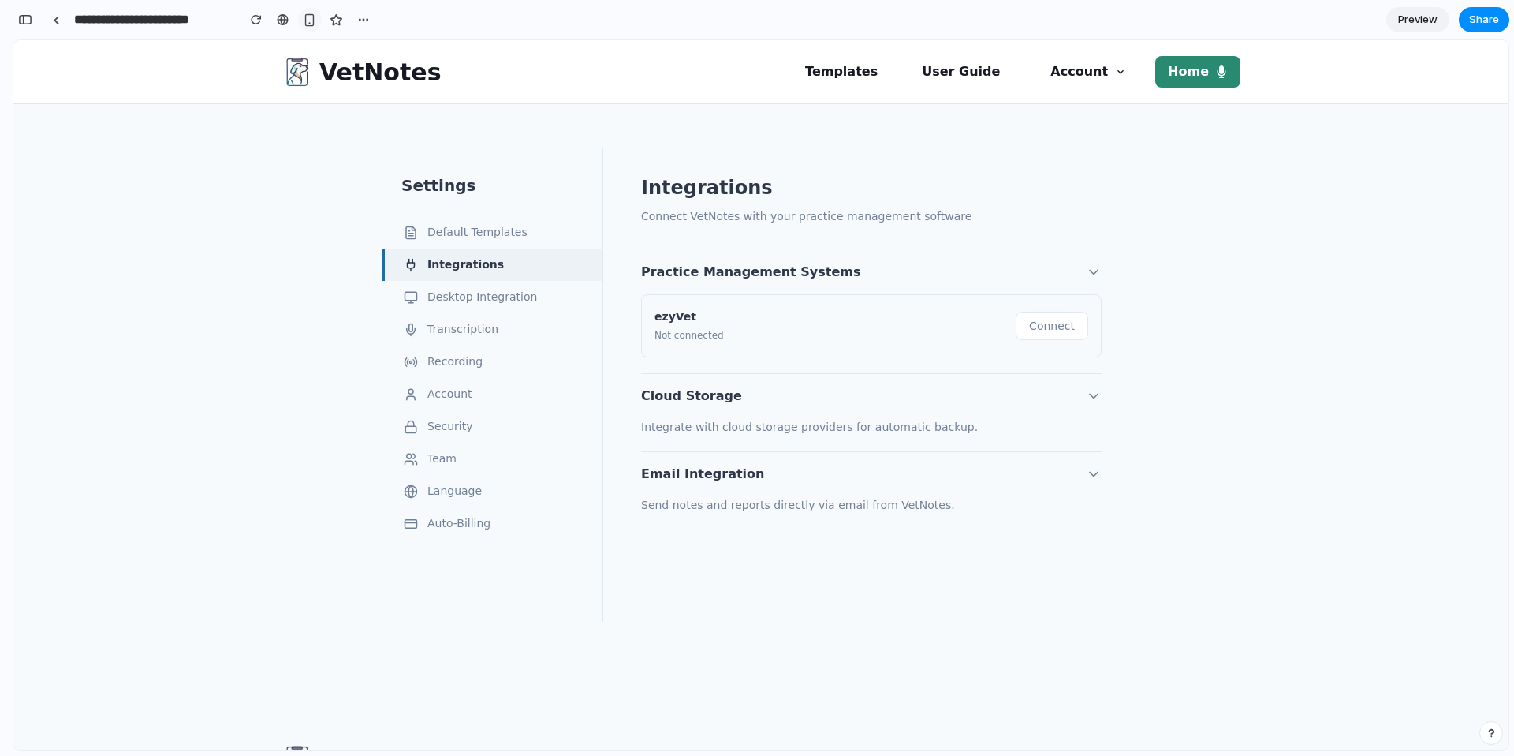
click at [309, 23] on div "button" at bounding box center [309, 19] width 13 height 13
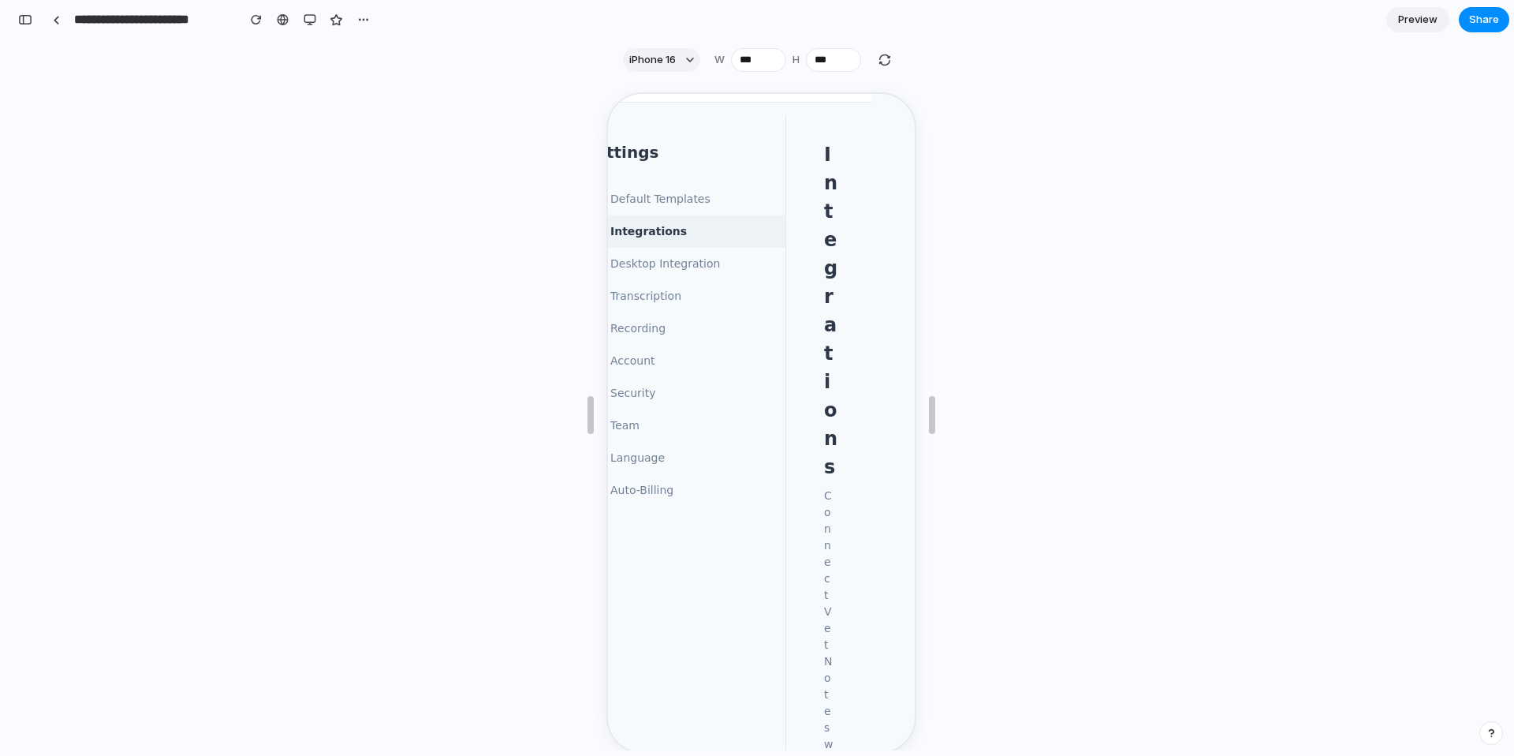
scroll to position [55, 0]
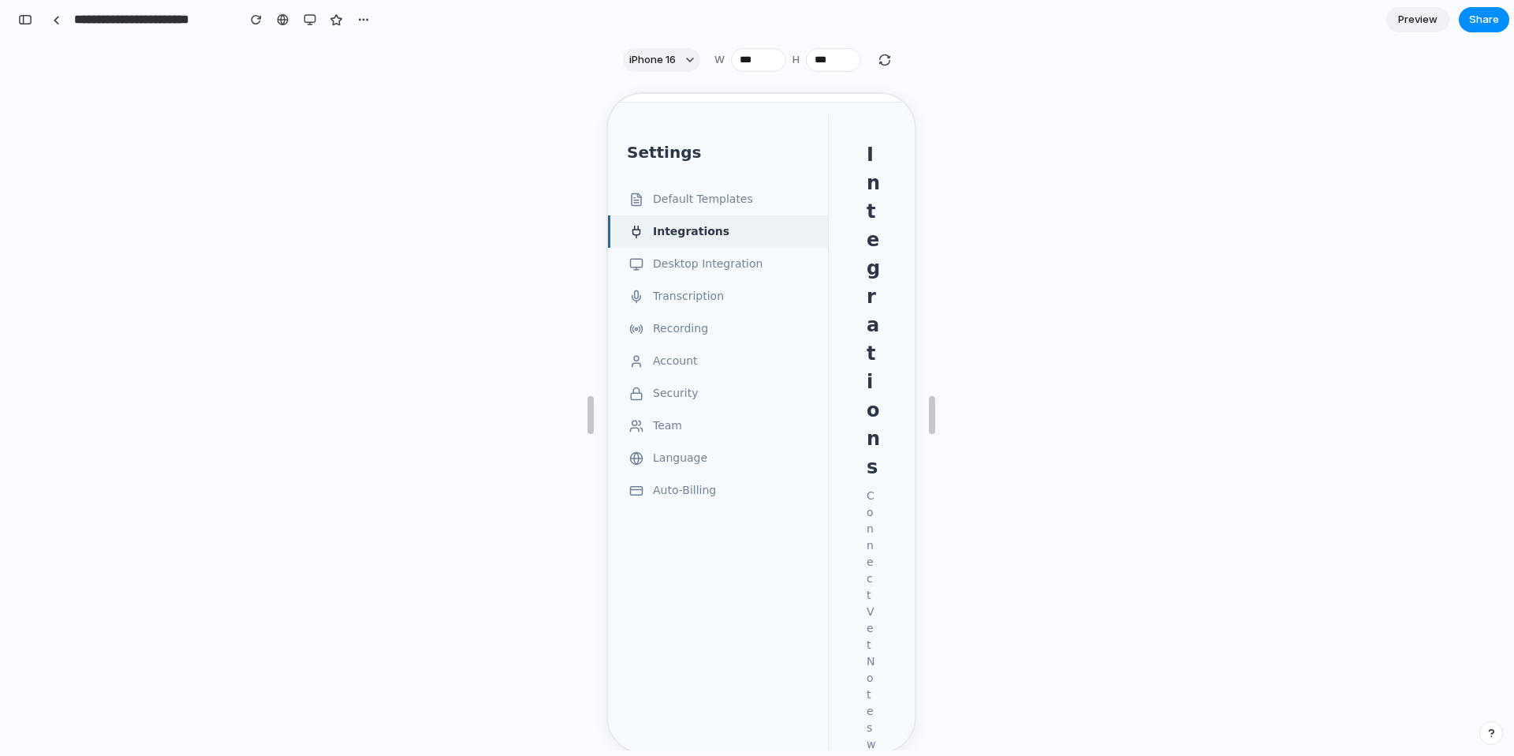
click at [883, 84] on div at bounding box center [761, 415] width 310 height 670
click at [883, 67] on button "button" at bounding box center [884, 59] width 19 height 19
type input "***"
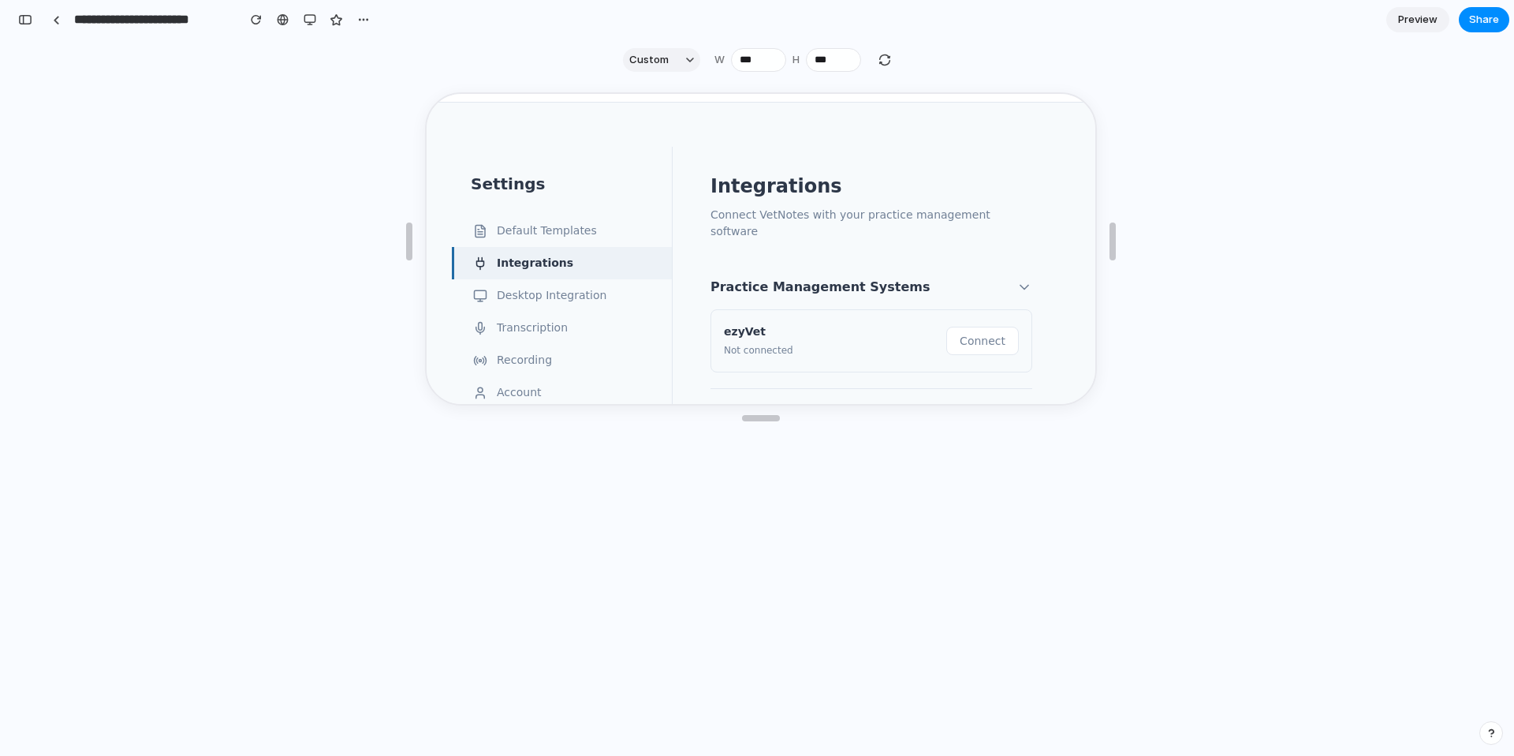
click at [573, 249] on button "Integrations" at bounding box center [560, 261] width 220 height 32
click at [563, 242] on button "Default Templates" at bounding box center [560, 229] width 220 height 32
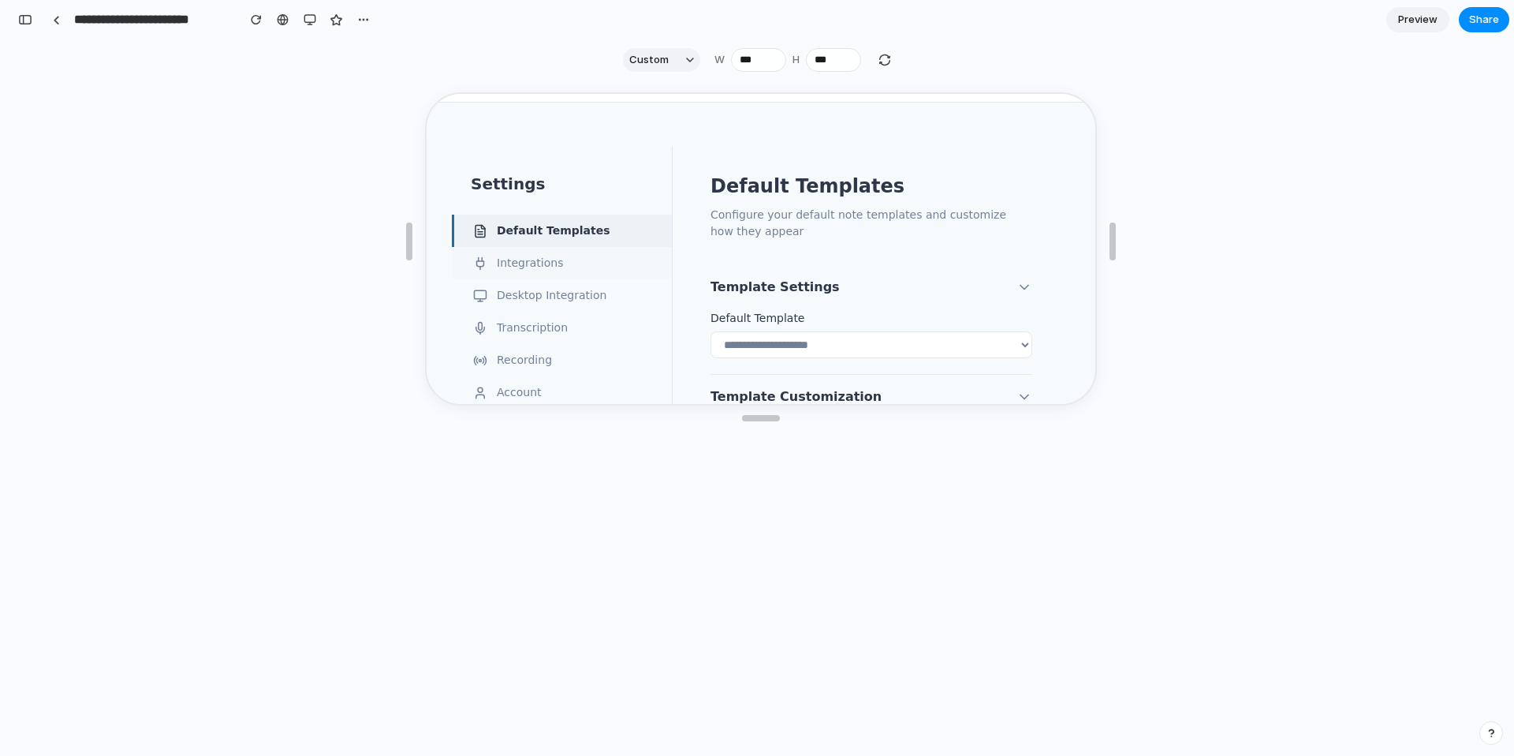
click at [555, 282] on button "Desktop Integration" at bounding box center [560, 294] width 220 height 32
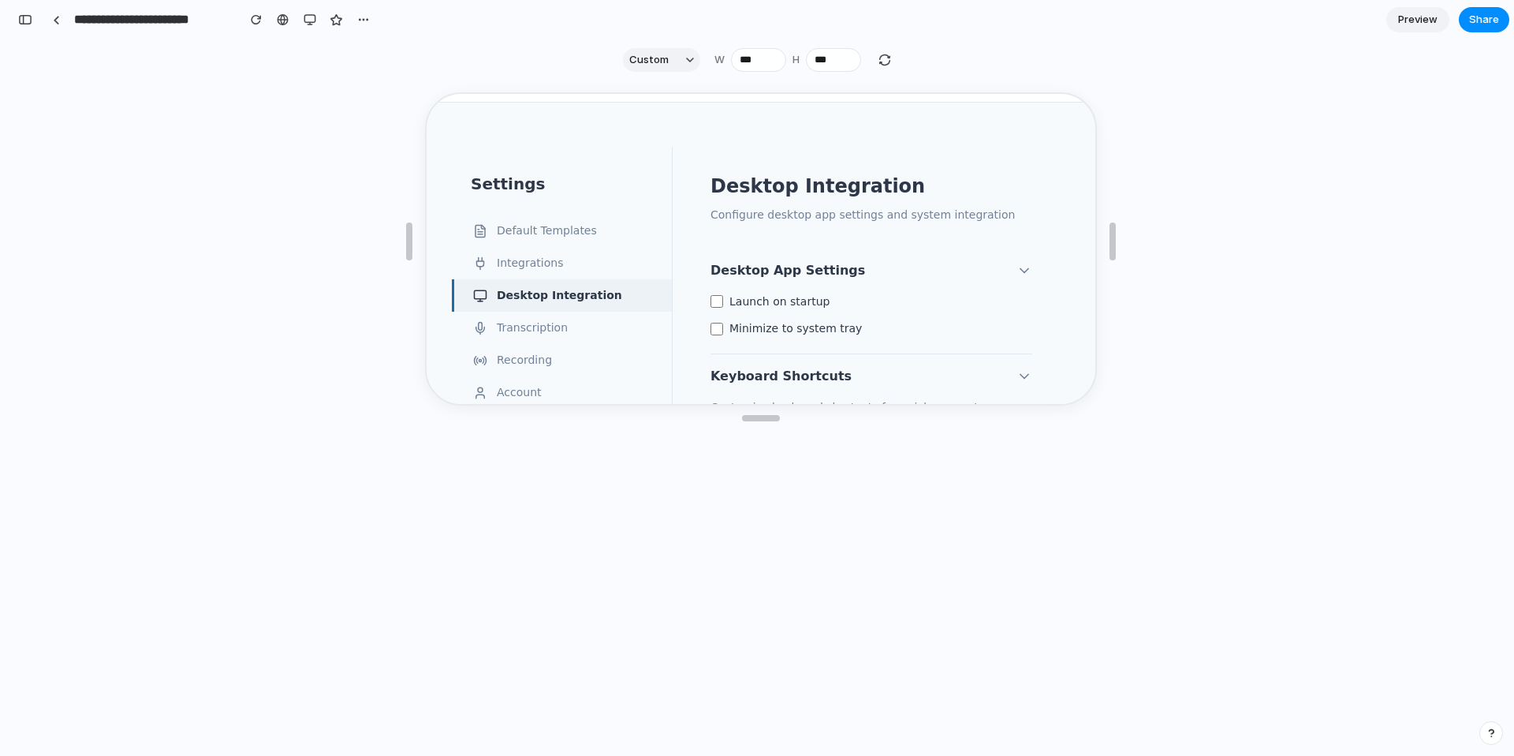
click at [554, 308] on button "Desktop Integration" at bounding box center [560, 294] width 220 height 32
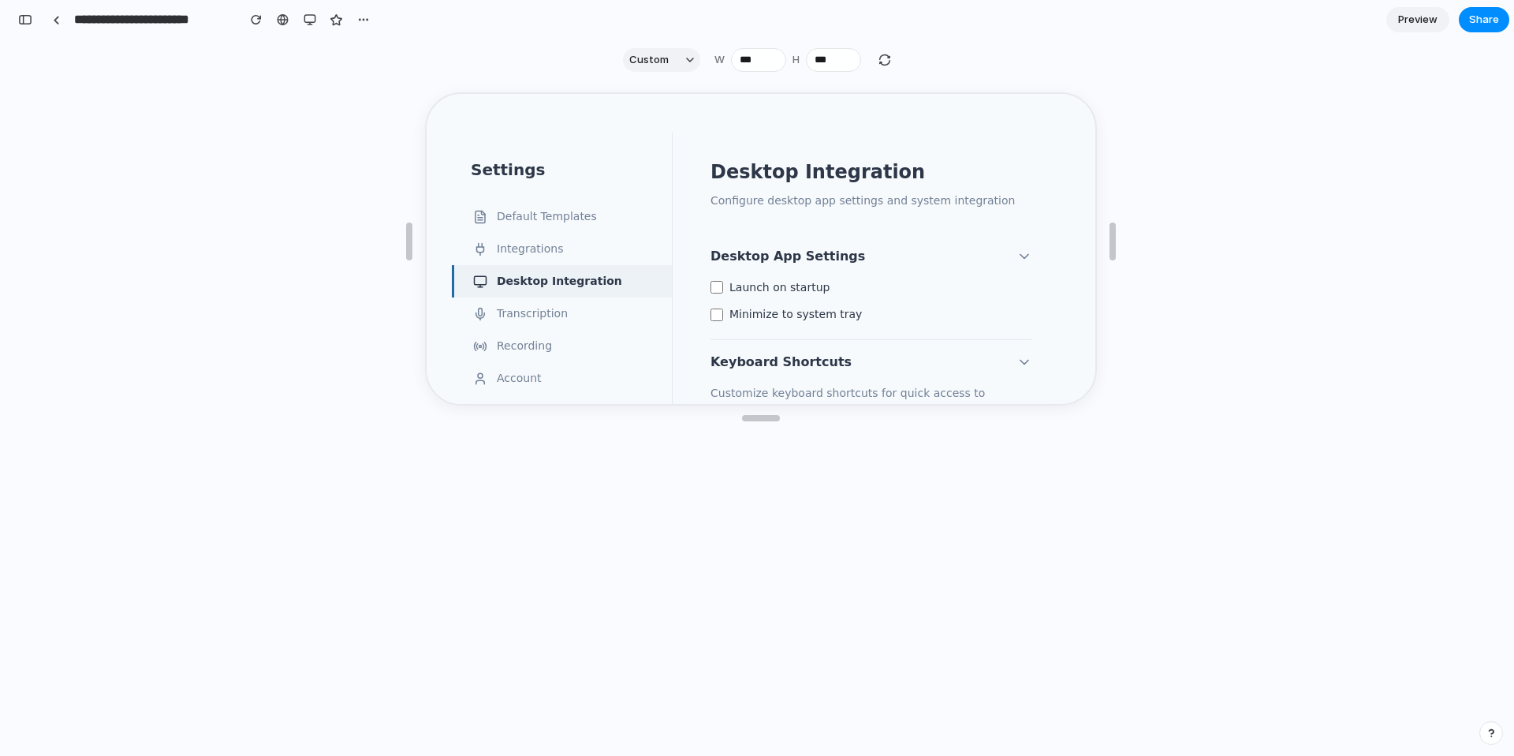
scroll to position [76, 0]
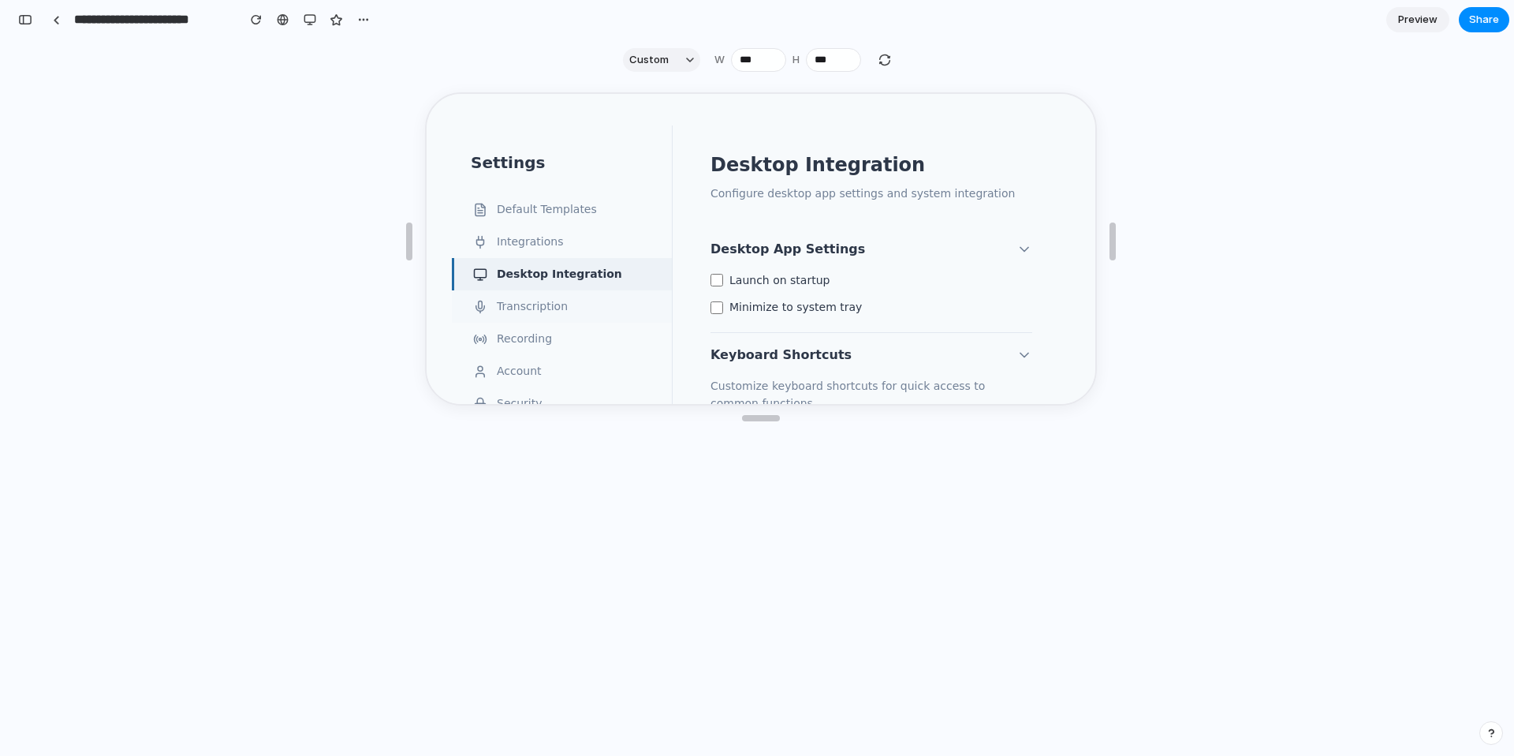
click at [554, 308] on button "Transcription" at bounding box center [560, 305] width 220 height 32
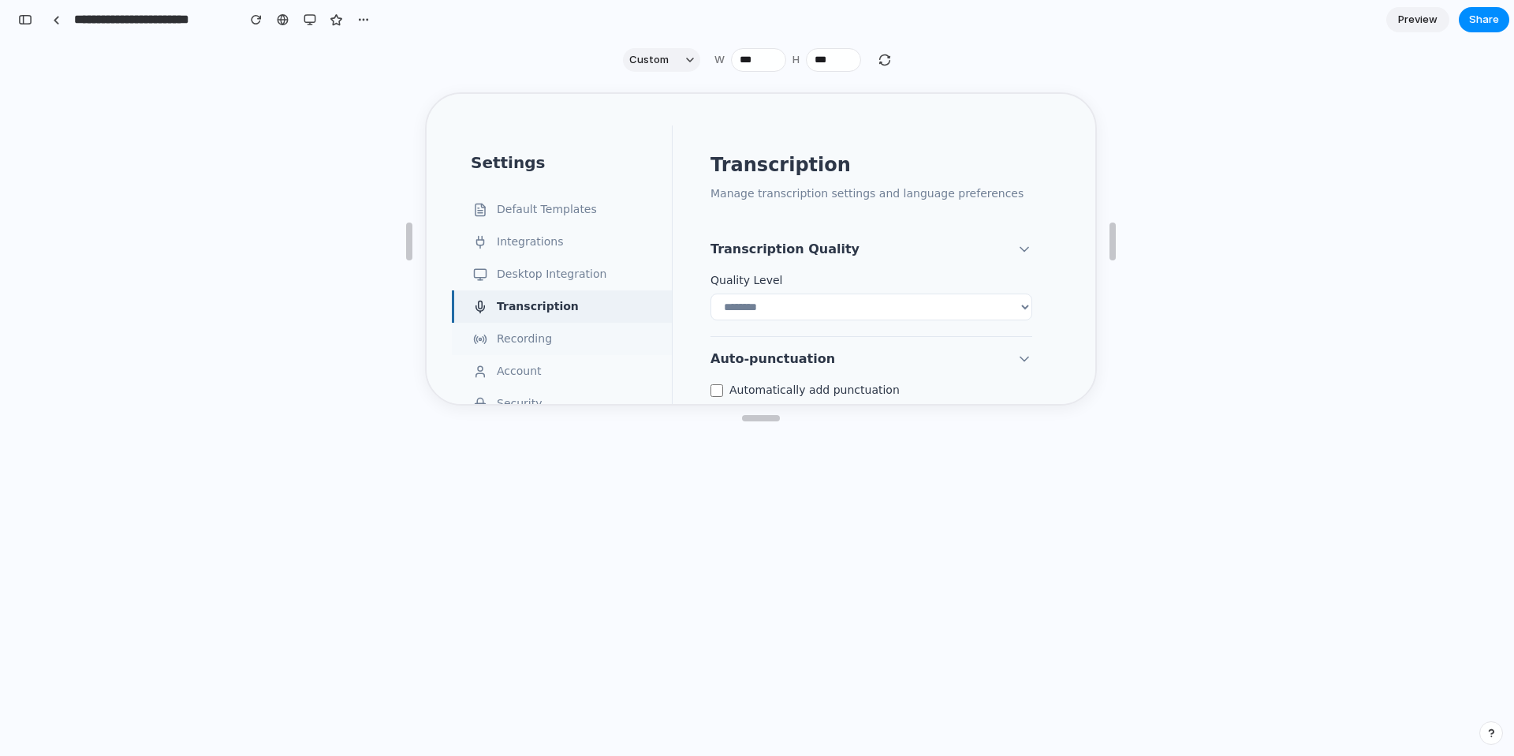
click at [540, 332] on button "Recording" at bounding box center [560, 337] width 220 height 32
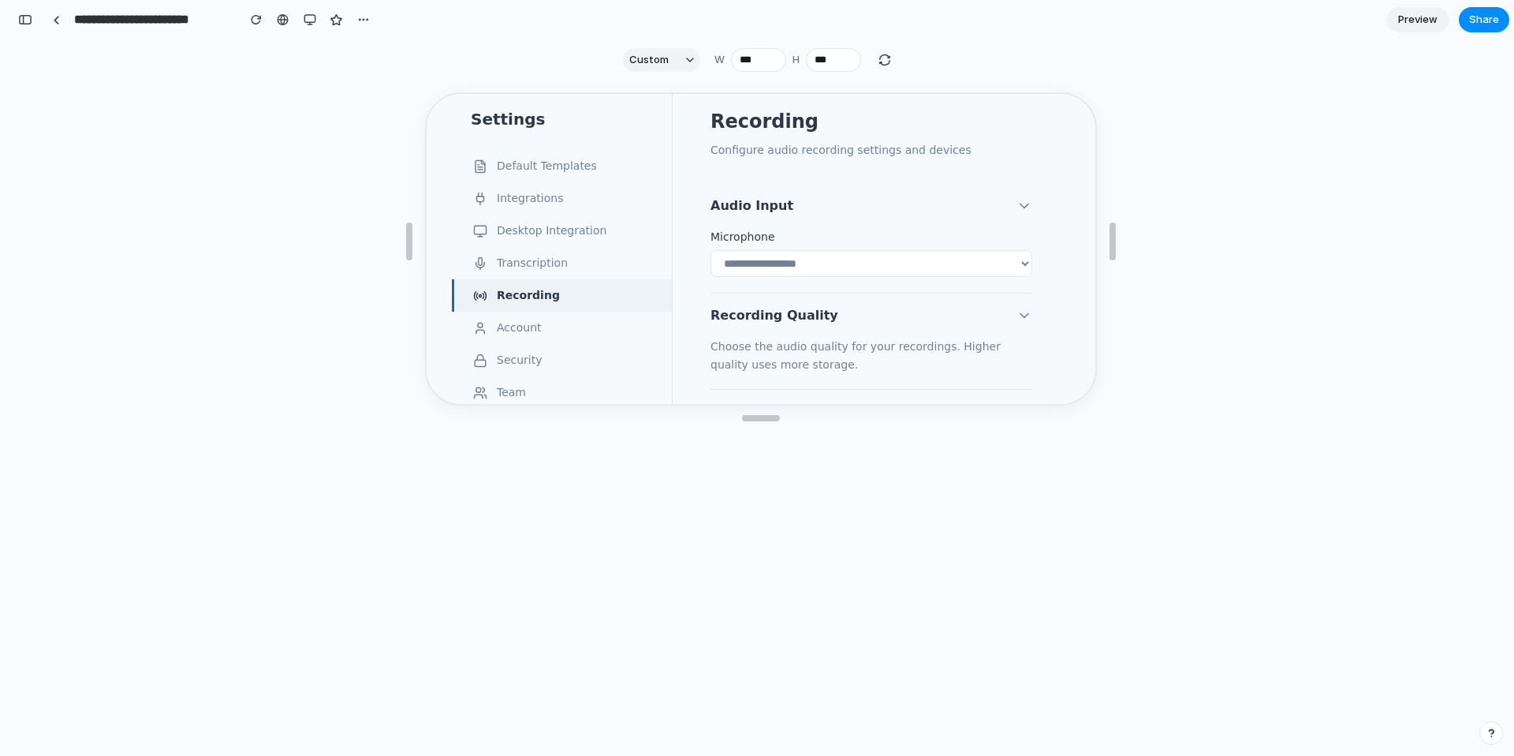
scroll to position [127, 0]
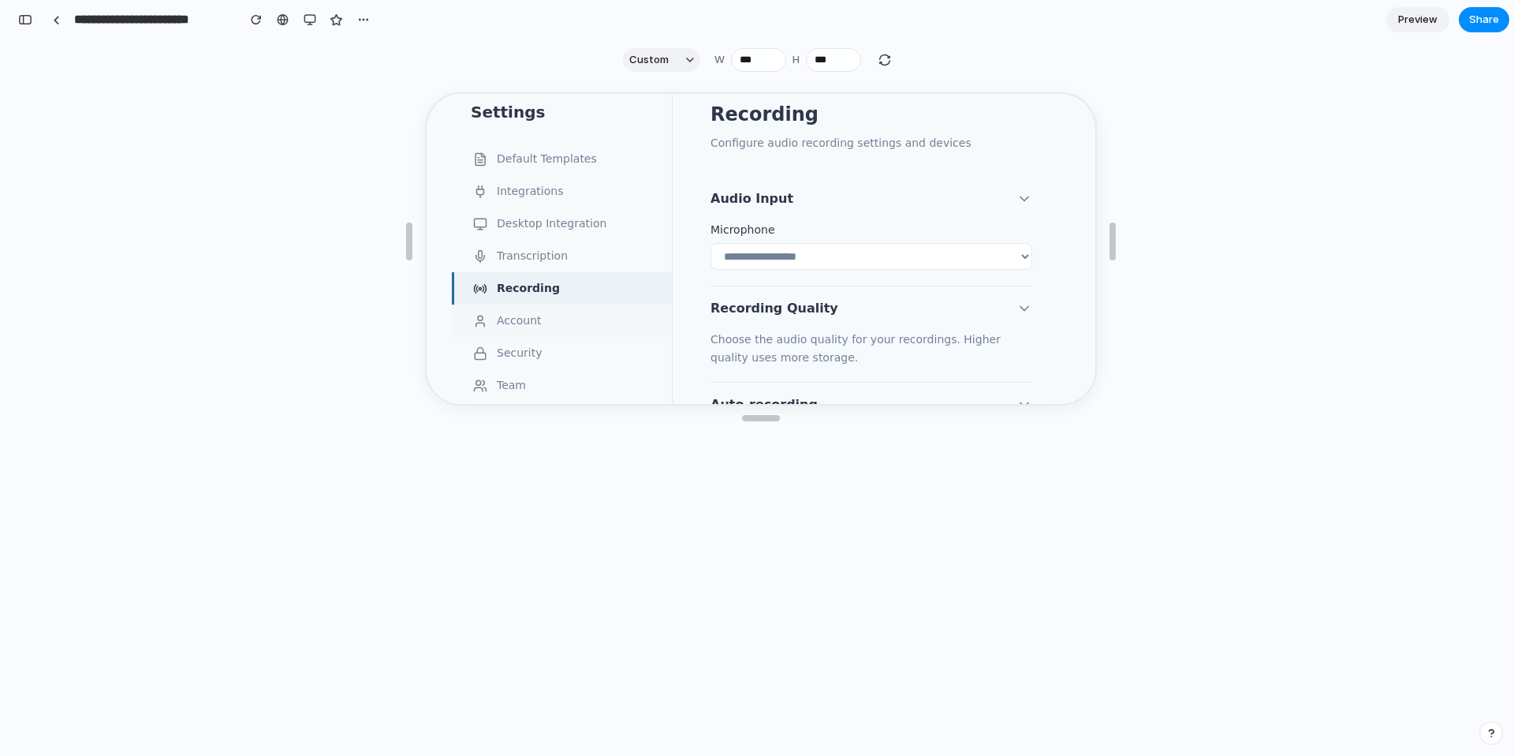
click at [539, 315] on button "Account" at bounding box center [560, 319] width 220 height 32
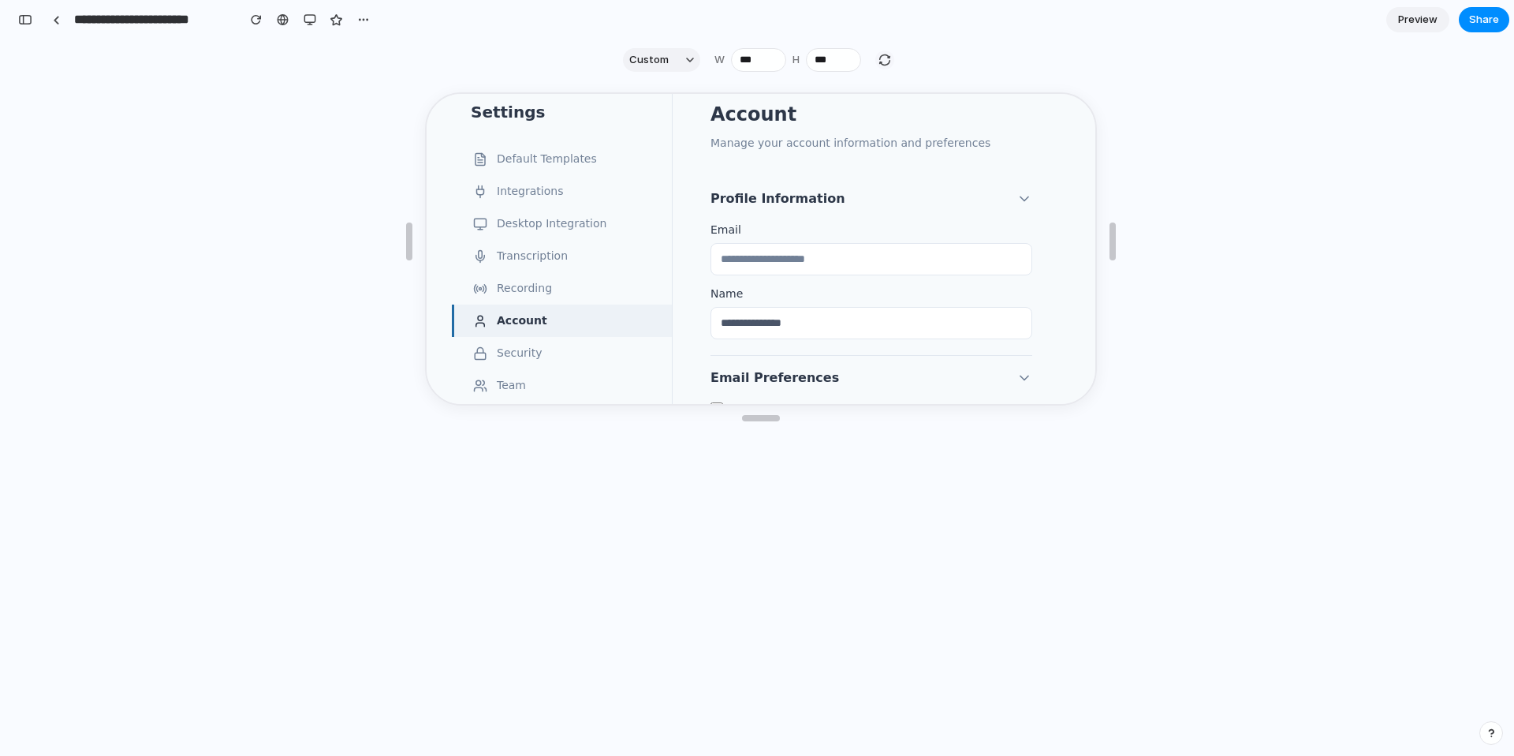
click at [887, 61] on div "button" at bounding box center [885, 60] width 14 height 14
type input "***"
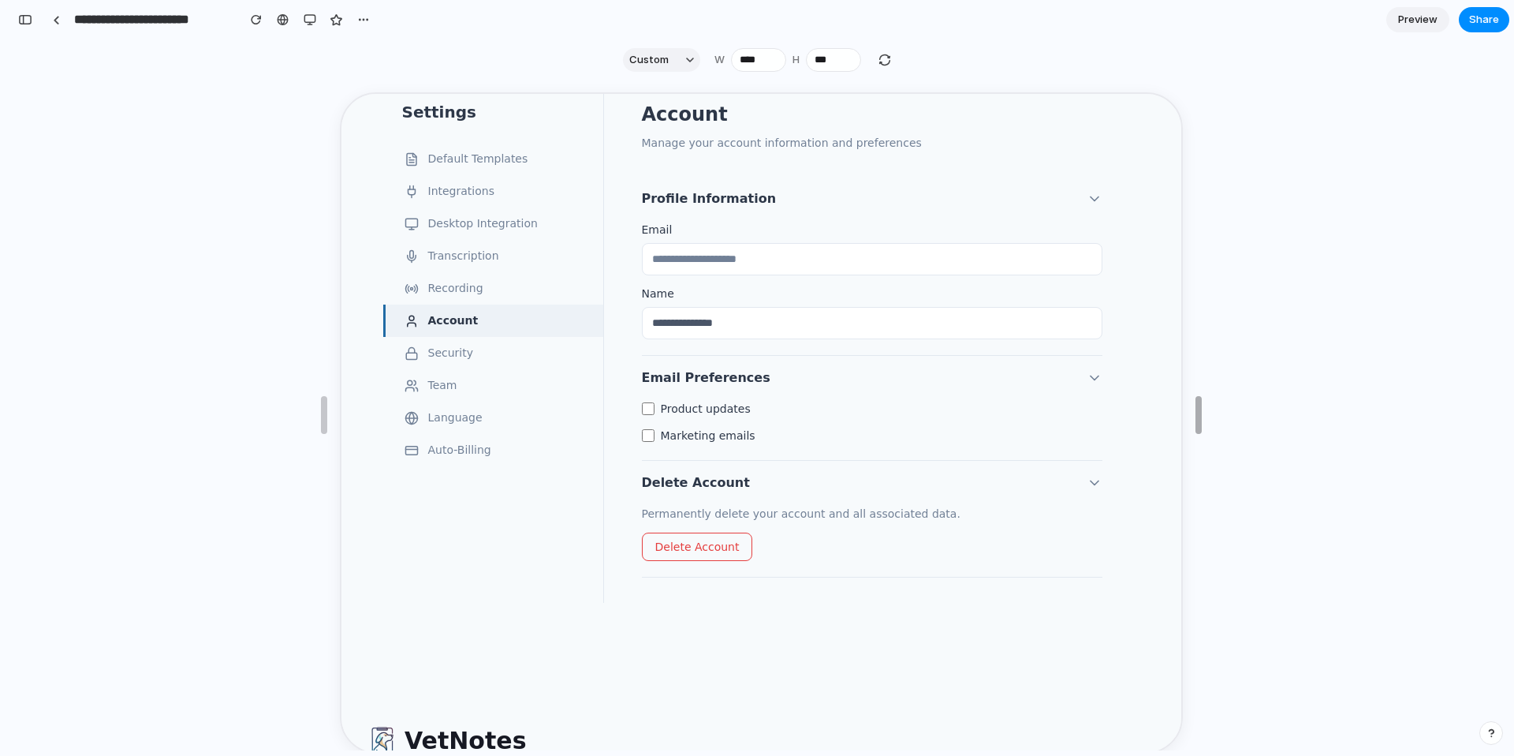
type input "****"
drag, startPoint x: 931, startPoint y: 401, endPoint x: 1214, endPoint y: 364, distance: 286.3
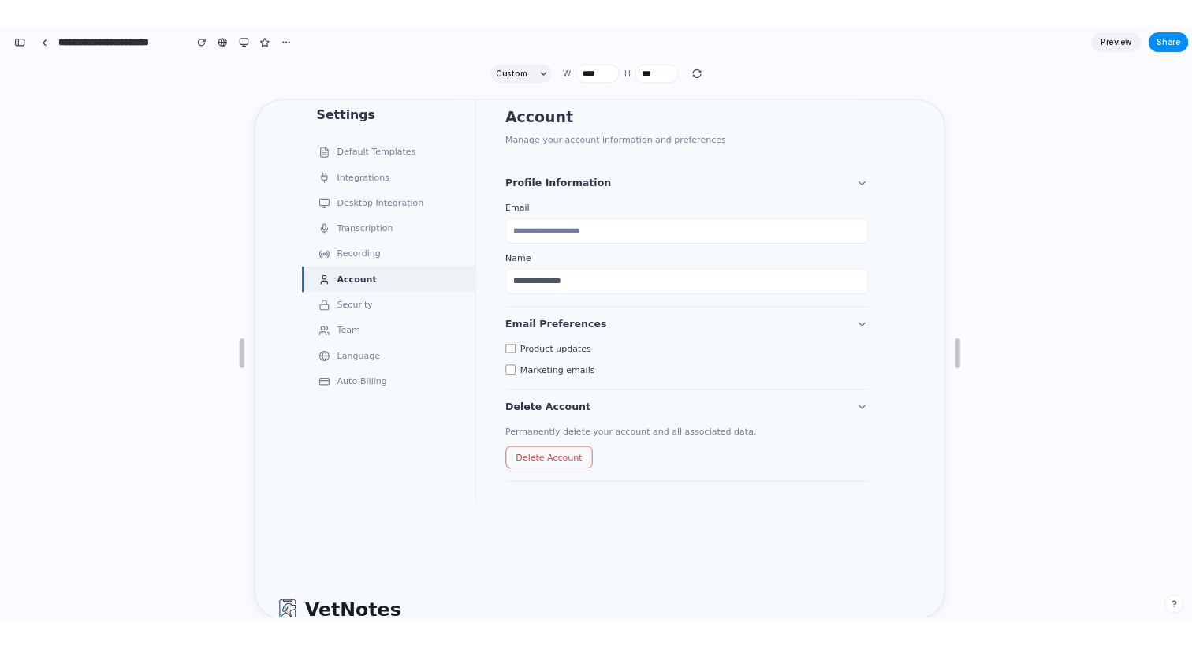
scroll to position [0, 0]
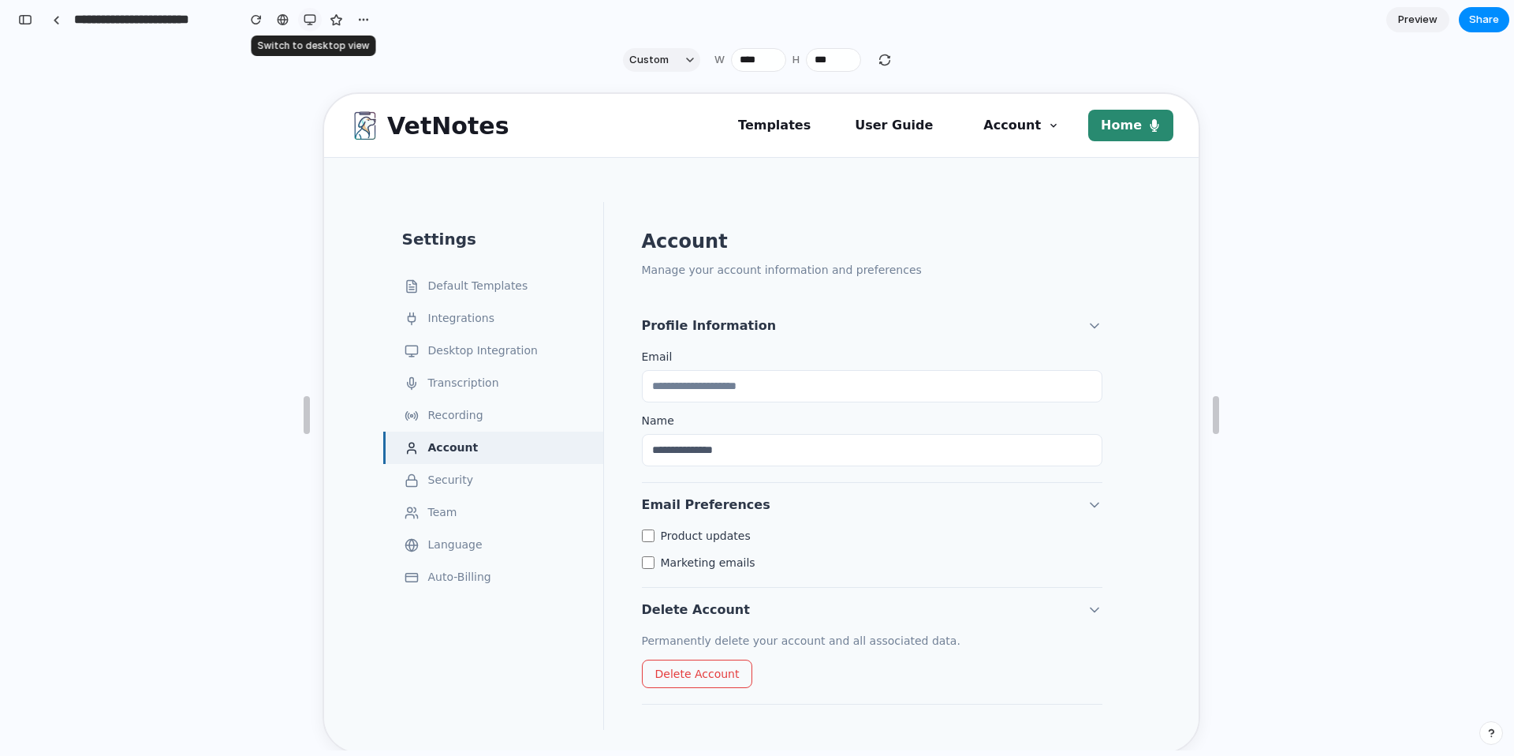
click at [313, 22] on div "button" at bounding box center [310, 19] width 13 height 13
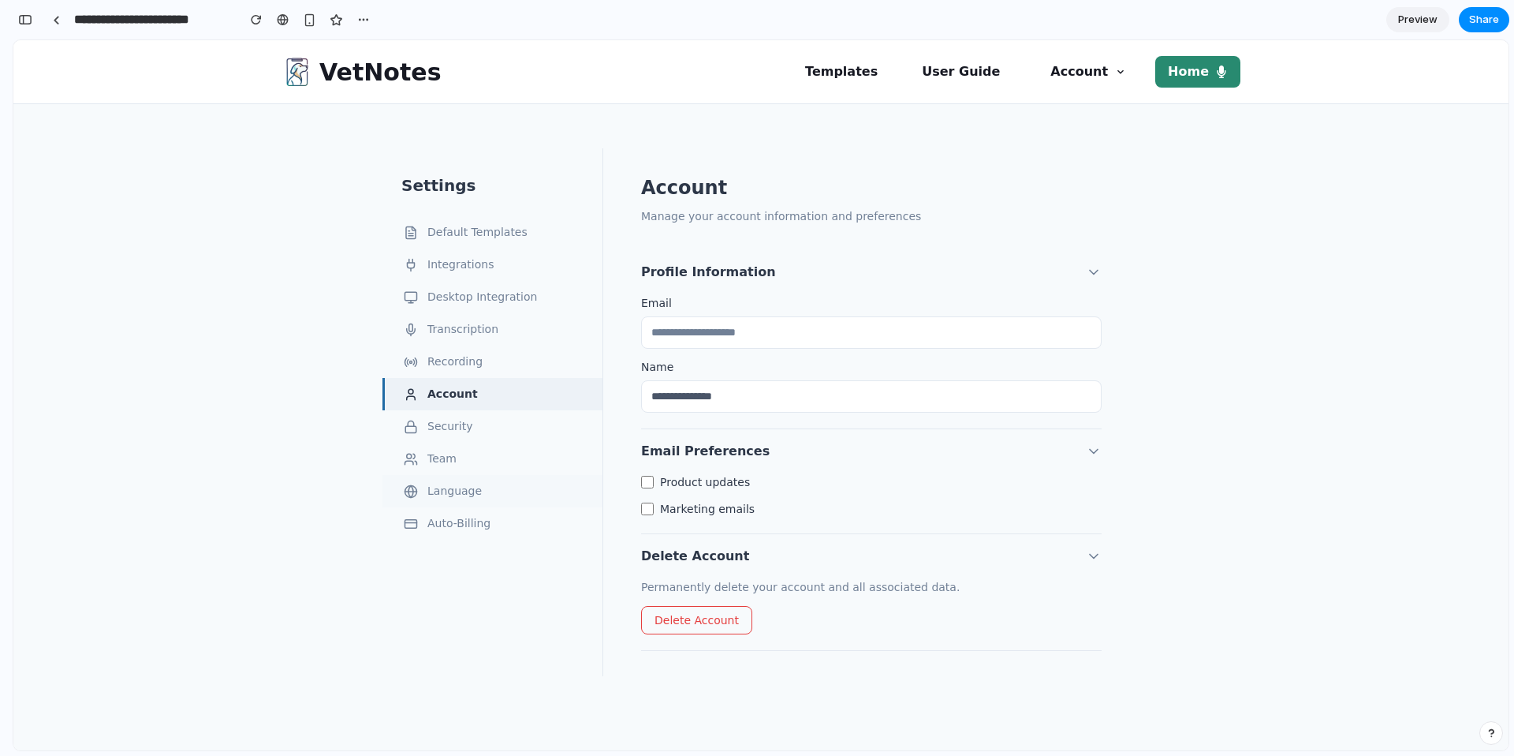
click at [476, 502] on button "Language" at bounding box center [492, 491] width 220 height 32
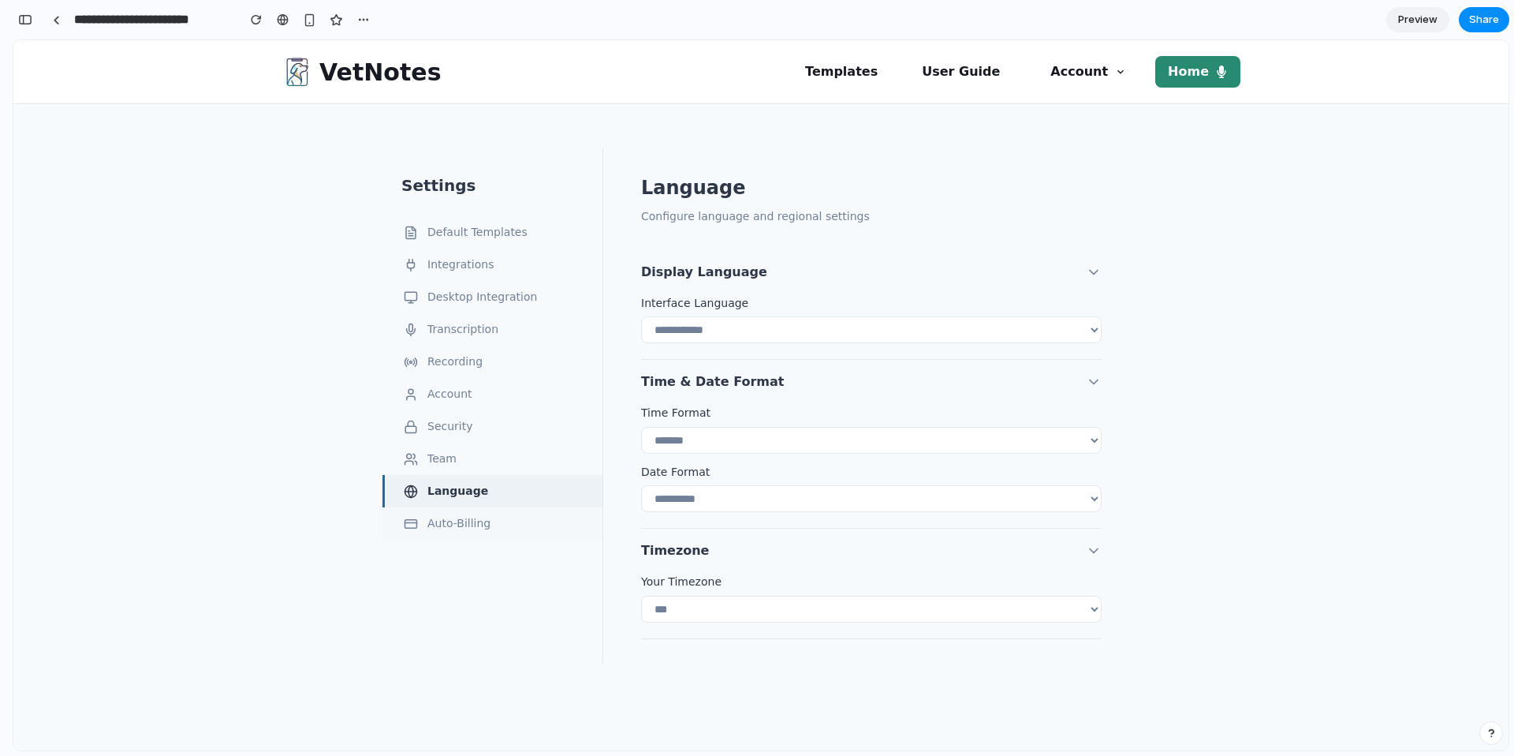
click at [457, 530] on button "Auto-Billing" at bounding box center [492, 523] width 220 height 32
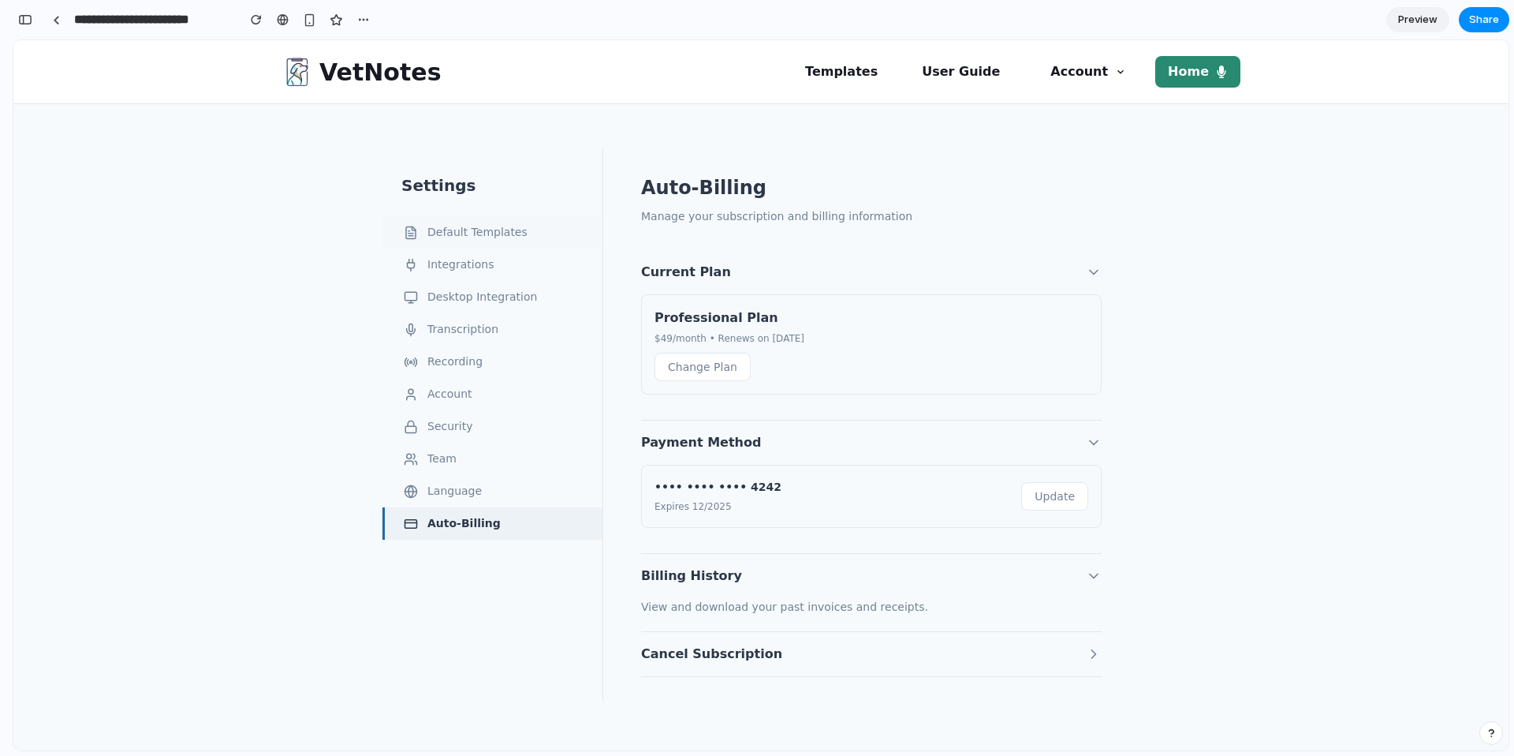
click at [453, 227] on button "Default Templates" at bounding box center [492, 232] width 220 height 32
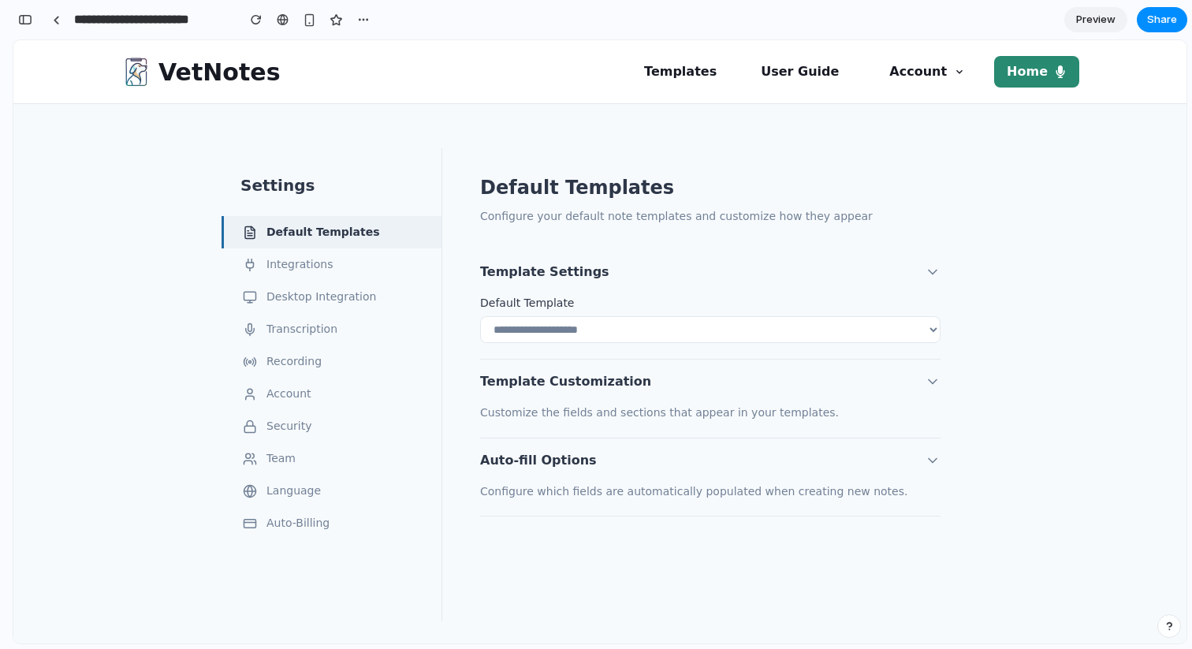
click at [453, 198] on div "**********" at bounding box center [710, 384] width 536 height 473
click at [1168, 11] on button "Share" at bounding box center [1162, 19] width 50 height 25
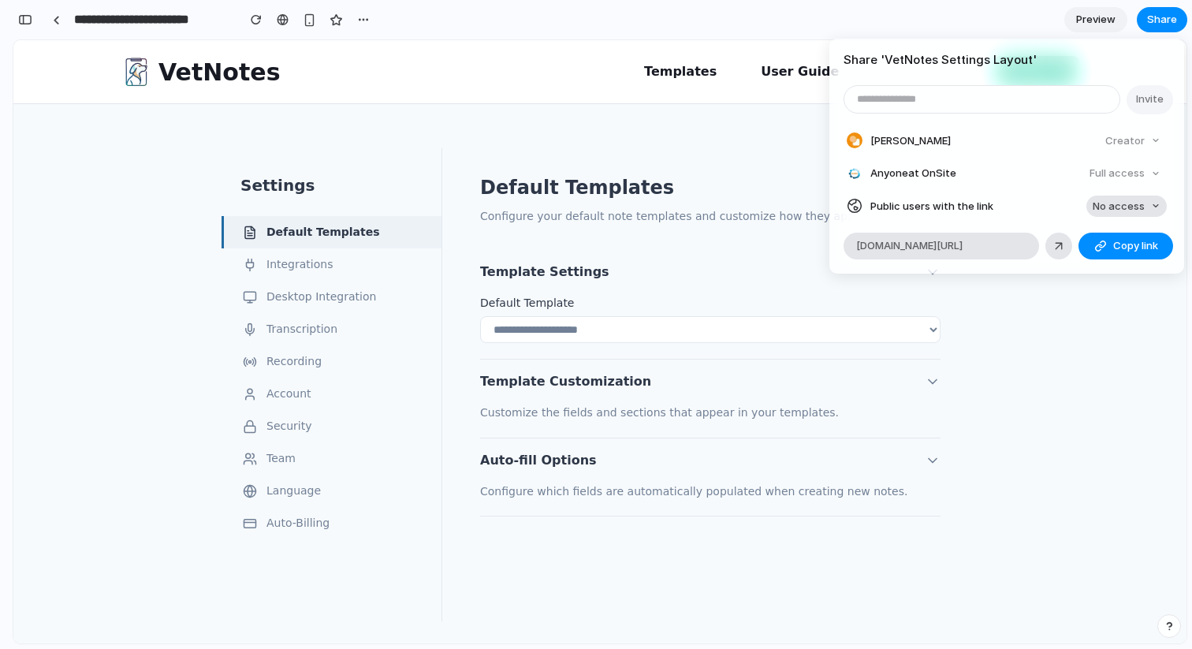
click at [1115, 211] on span "No access" at bounding box center [1119, 207] width 52 height 16
click at [1104, 278] on ul "No access Full access" at bounding box center [1118, 252] width 100 height 58
click at [1104, 274] on li "Full access" at bounding box center [1118, 264] width 94 height 25
click at [1125, 239] on span "Copy link" at bounding box center [1136, 246] width 45 height 16
